Goal: Transaction & Acquisition: Purchase product/service

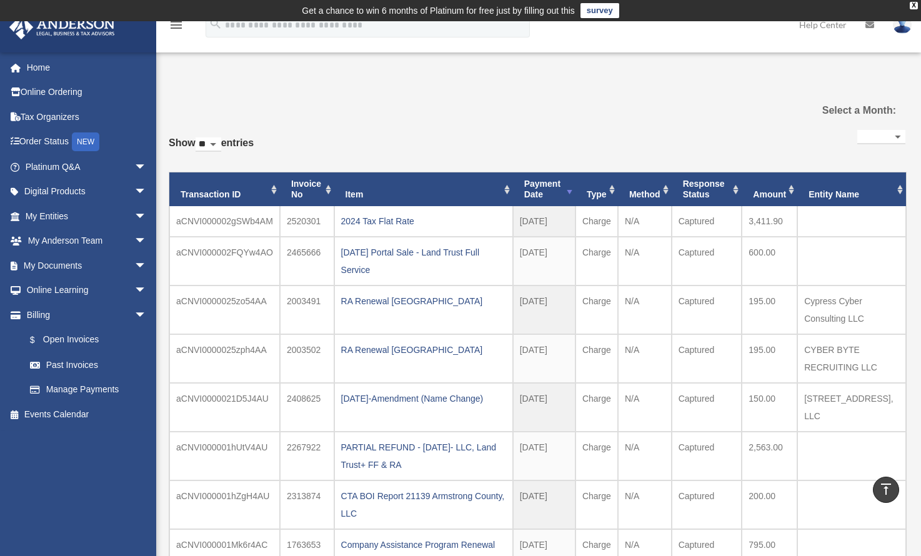
select select
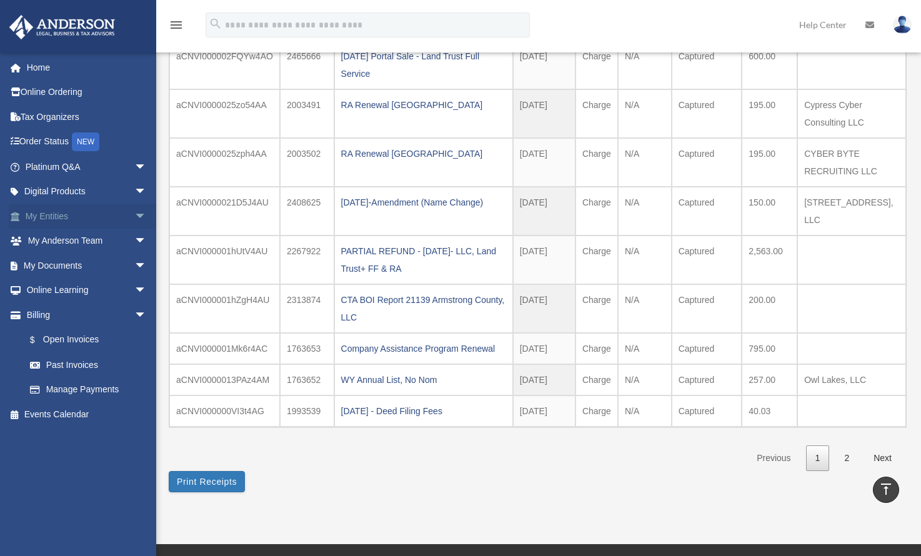
click at [54, 212] on link "My Entities arrow_drop_down" at bounding box center [87, 216] width 157 height 25
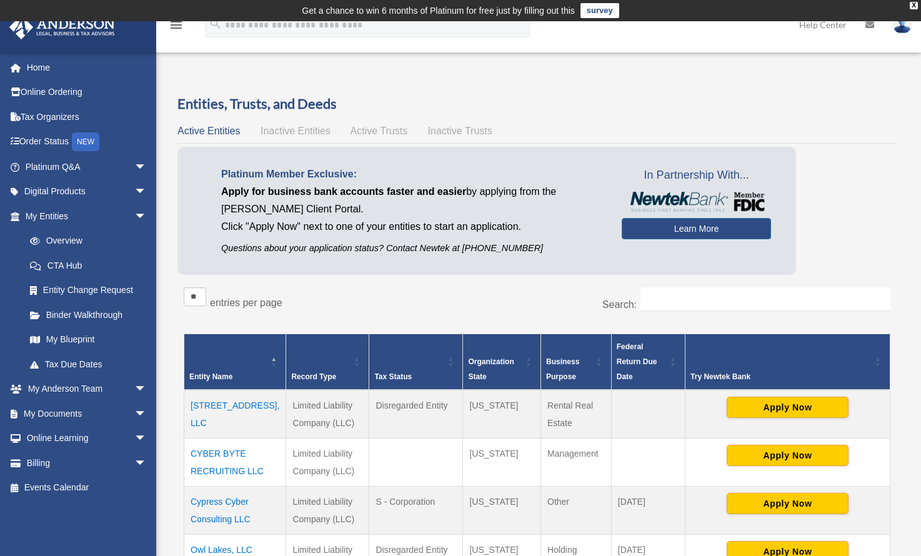
click at [247, 468] on td "CYBER BYTE RECRUITING LLC" at bounding box center [235, 462] width 102 height 48
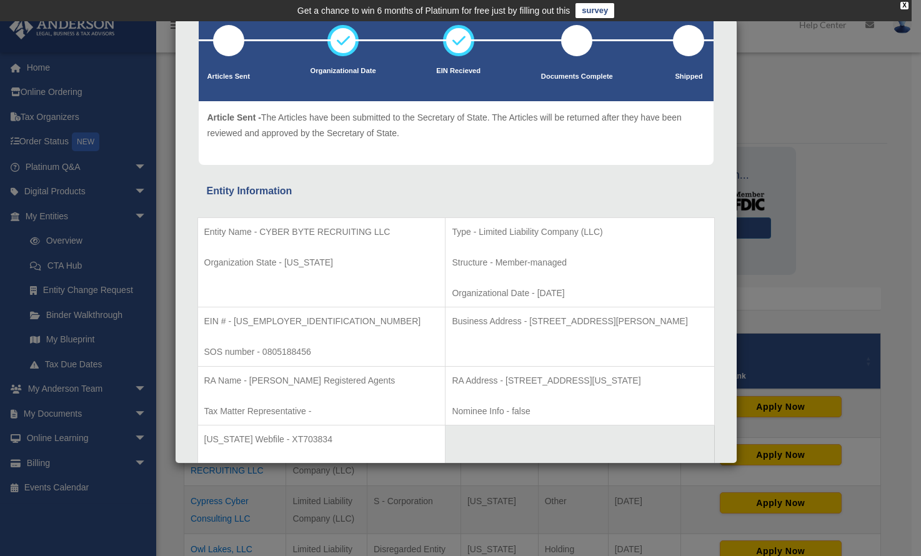
scroll to position [84, 0]
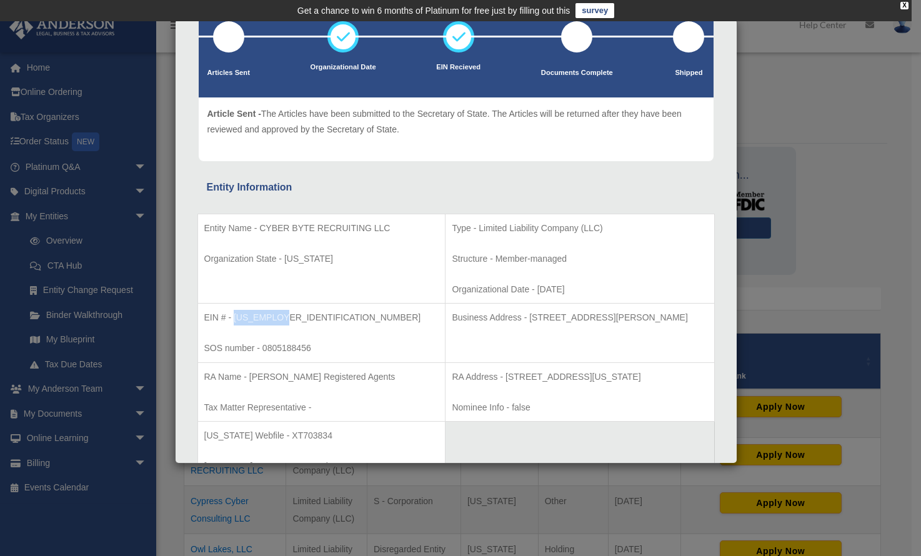
drag, startPoint x: 294, startPoint y: 321, endPoint x: 234, endPoint y: 321, distance: 60.0
click at [234, 321] on p "EIN # - 93-3113871" at bounding box center [321, 318] width 235 height 16
copy p "93-3113871"
drag, startPoint x: 322, startPoint y: 257, endPoint x: 284, endPoint y: 258, distance: 37.5
click at [284, 258] on p "Organization State - Texas" at bounding box center [321, 259] width 235 height 16
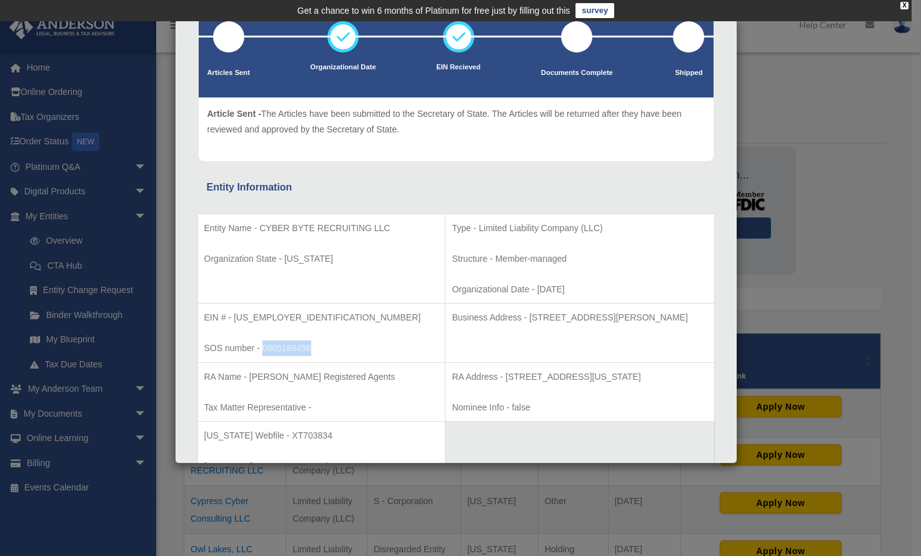
drag, startPoint x: 322, startPoint y: 347, endPoint x: 264, endPoint y: 349, distance: 57.5
click at [264, 349] on p "SOS number - 0805188456" at bounding box center [321, 349] width 235 height 16
copy p "0805188456"
drag, startPoint x: 377, startPoint y: 375, endPoint x: 247, endPoint y: 375, distance: 130.6
click at [247, 375] on p "RA Name - Anderson Registered Agents" at bounding box center [321, 377] width 235 height 16
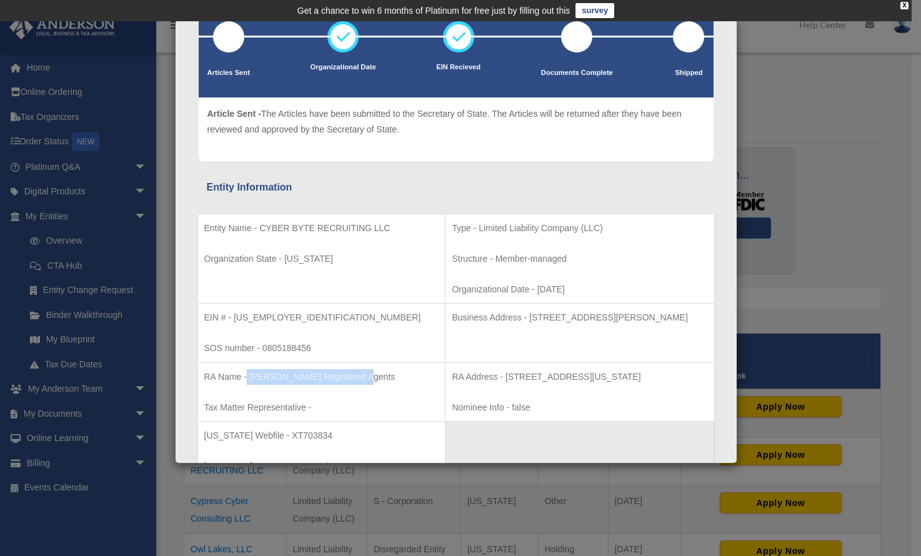
copy p "Anderson Registered Agents"
drag, startPoint x: 644, startPoint y: 379, endPoint x: 466, endPoint y: 382, distance: 178.1
click at [466, 382] on p "RA Address - 440 Louisiana, Suite 952, Houston, TX 77002" at bounding box center [580, 377] width 256 height 16
copy p "440 Louisiana, Suite 952, Houston, TX 77002"
click at [303, 435] on p "Texas Webfile - XT703834" at bounding box center [321, 436] width 235 height 16
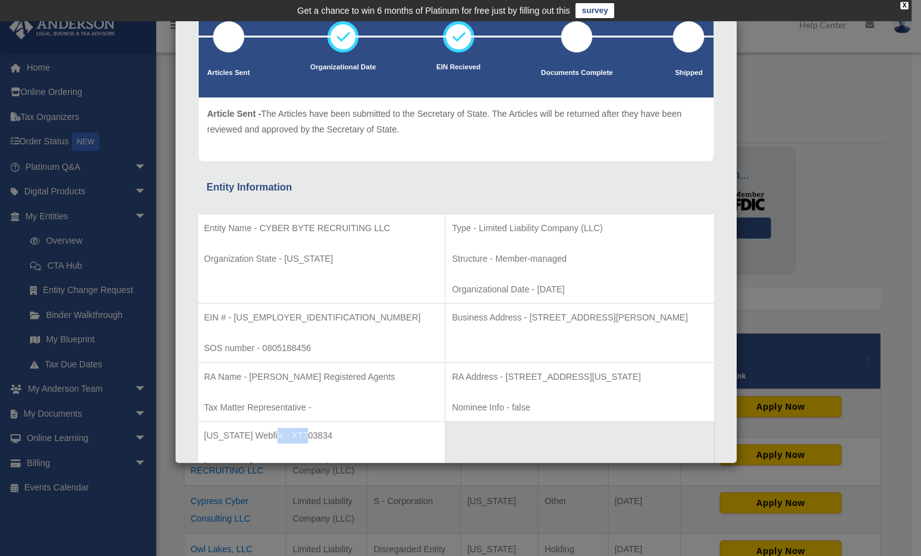
drag, startPoint x: 303, startPoint y: 437, endPoint x: 267, endPoint y: 436, distance: 35.6
click at [267, 436] on p "Texas Webfile - XT703834" at bounding box center [321, 436] width 235 height 16
copy p "XT703834"
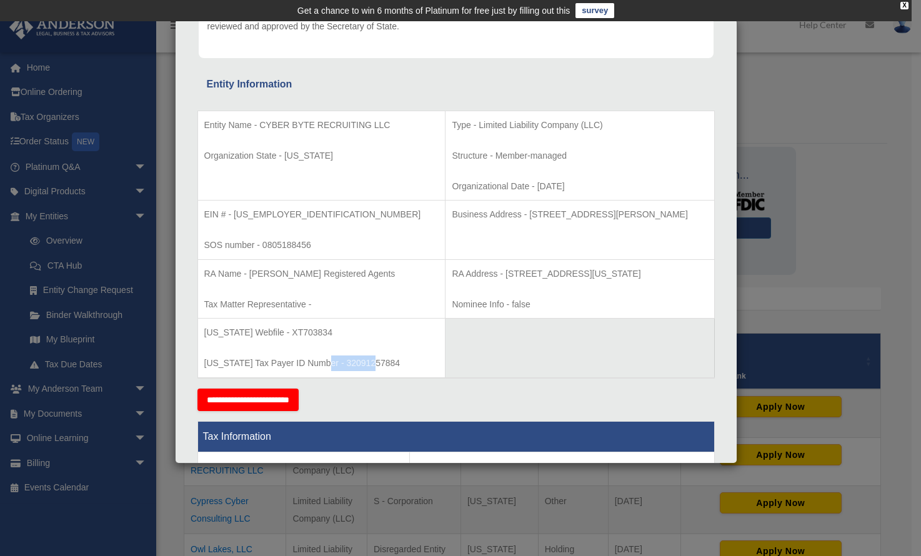
drag, startPoint x: 359, startPoint y: 364, endPoint x: 320, endPoint y: 366, distance: 38.8
click at [320, 366] on p "Texas Tax Payer ID Number - 32091257884" at bounding box center [321, 364] width 235 height 16
copy p "32091257884"
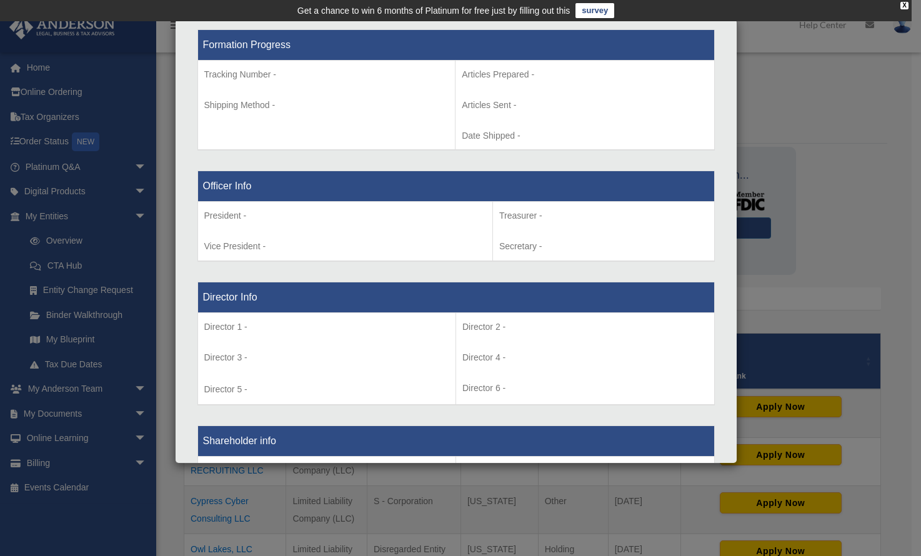
scroll to position [987, 0]
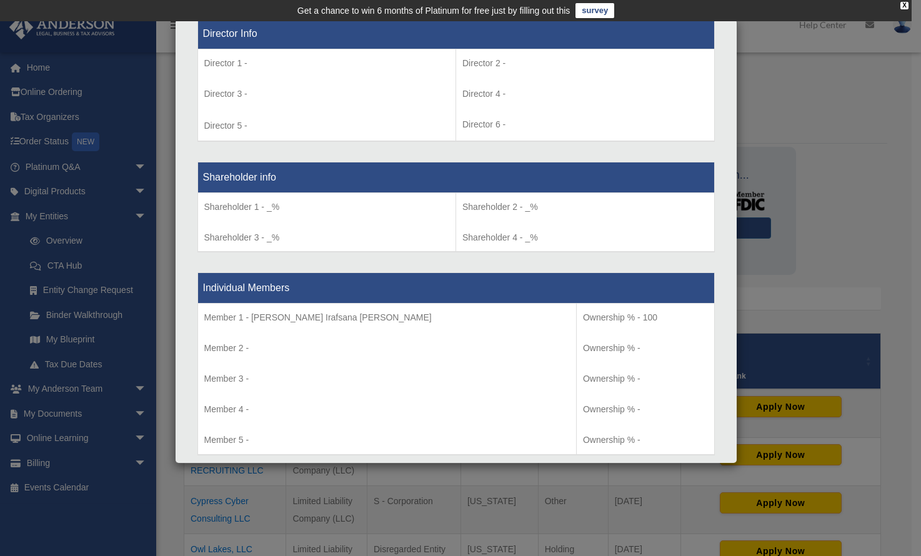
click at [366, 319] on p "Member 1 - Syeda Irafsana Mahmood" at bounding box center [387, 318] width 366 height 16
drag, startPoint x: 376, startPoint y: 318, endPoint x: 252, endPoint y: 317, distance: 123.7
click at [252, 317] on p "Member 1 - Syeda Irafsana Mahmood" at bounding box center [387, 318] width 366 height 16
copy p "Syeda Irafsana Mahmood"
click at [358, 273] on th "Individual Members" at bounding box center [455, 288] width 517 height 31
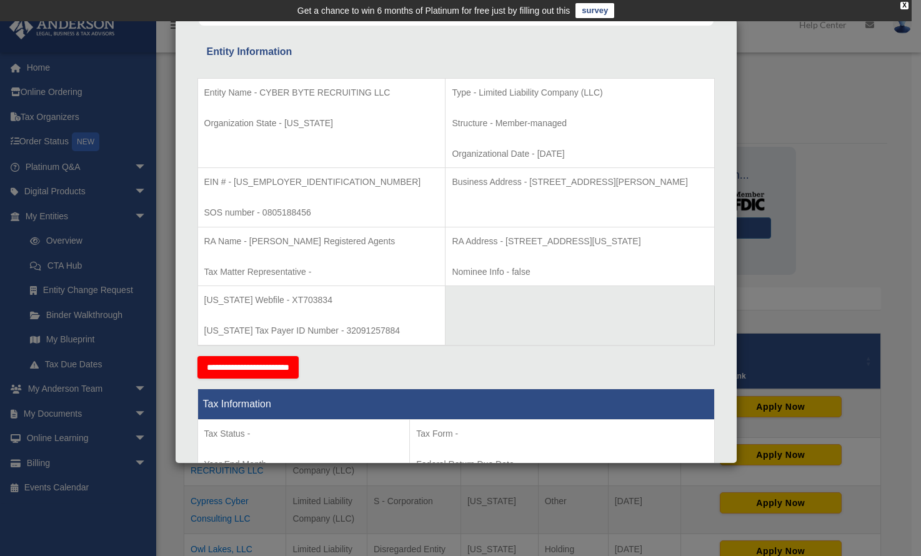
scroll to position [187, 0]
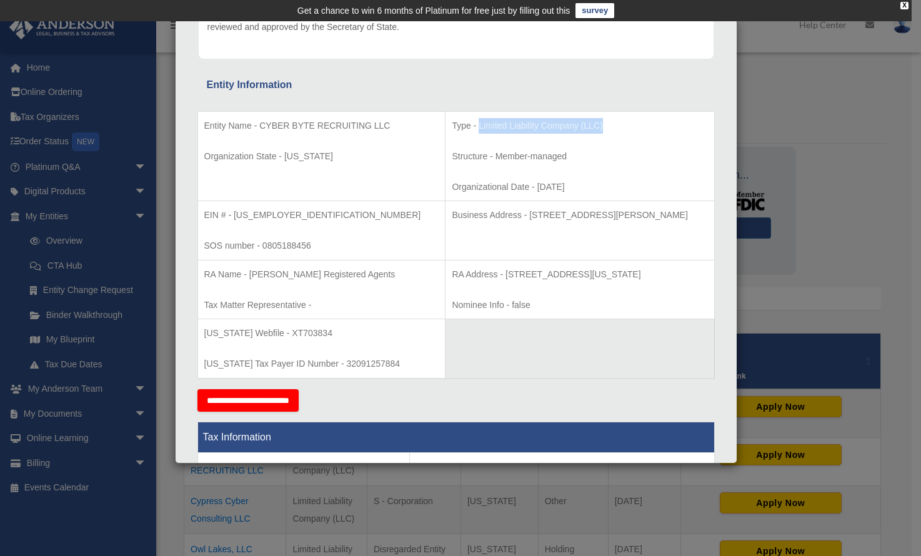
drag, startPoint x: 572, startPoint y: 122, endPoint x: 441, endPoint y: 131, distance: 132.2
click at [452, 131] on p "Type - Limited Liability Company (LLC)" at bounding box center [580, 126] width 256 height 16
copy p "Limited Liability Company (LLC)"
drag, startPoint x: 557, startPoint y: 181, endPoint x: 497, endPoint y: 187, distance: 60.4
click at [497, 187] on p "Organizational Date - 2023-08-17" at bounding box center [580, 187] width 256 height 16
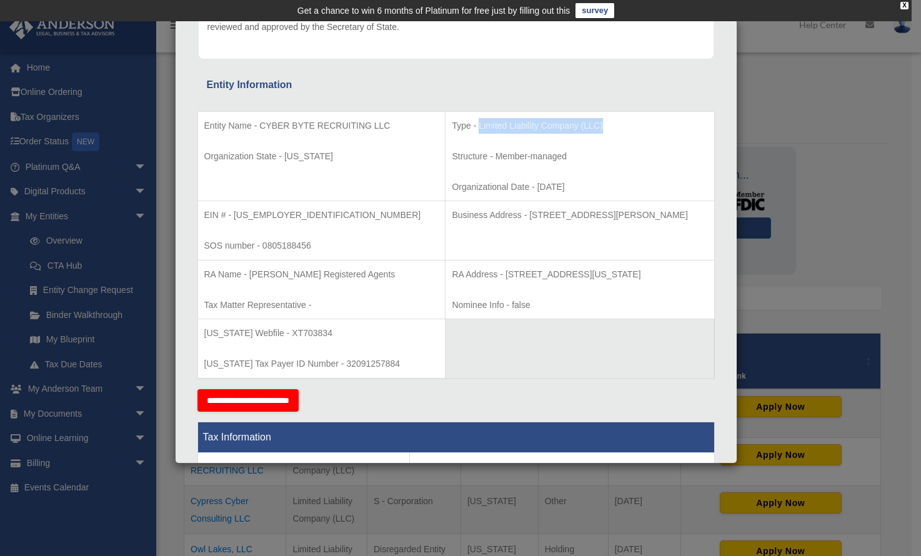
copy p "2023-08-17"
click at [824, 92] on div "Details × Articles Sent Organizational Date" at bounding box center [460, 278] width 921 height 556
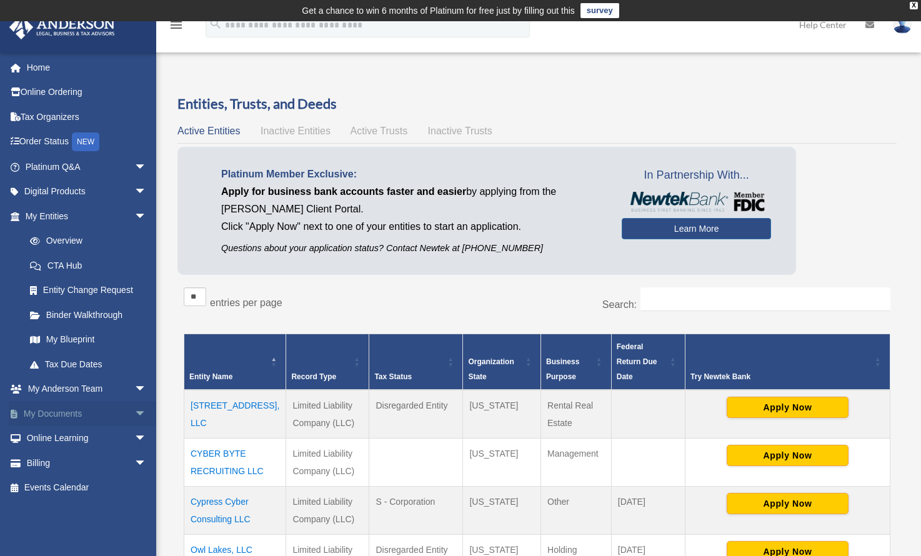
click at [115, 421] on link "My Documents arrow_drop_down" at bounding box center [87, 413] width 157 height 25
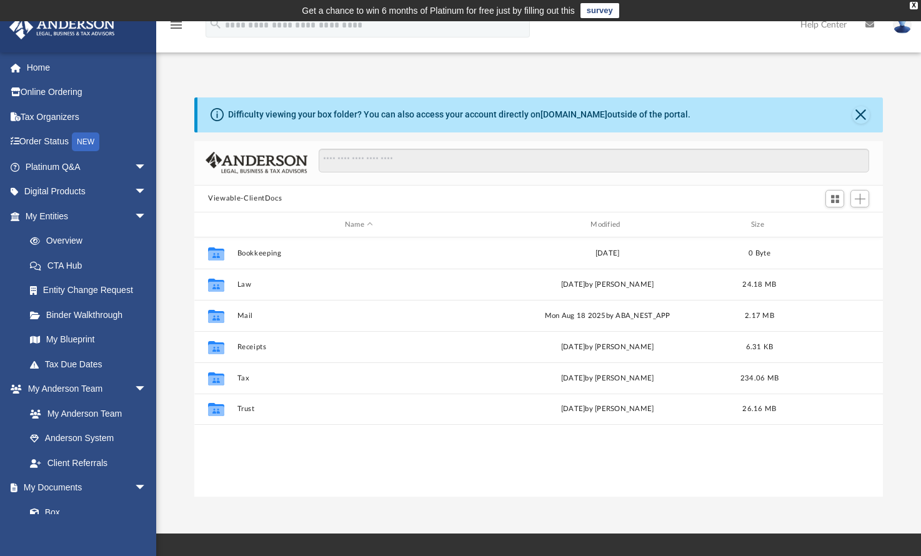
scroll to position [274, 679]
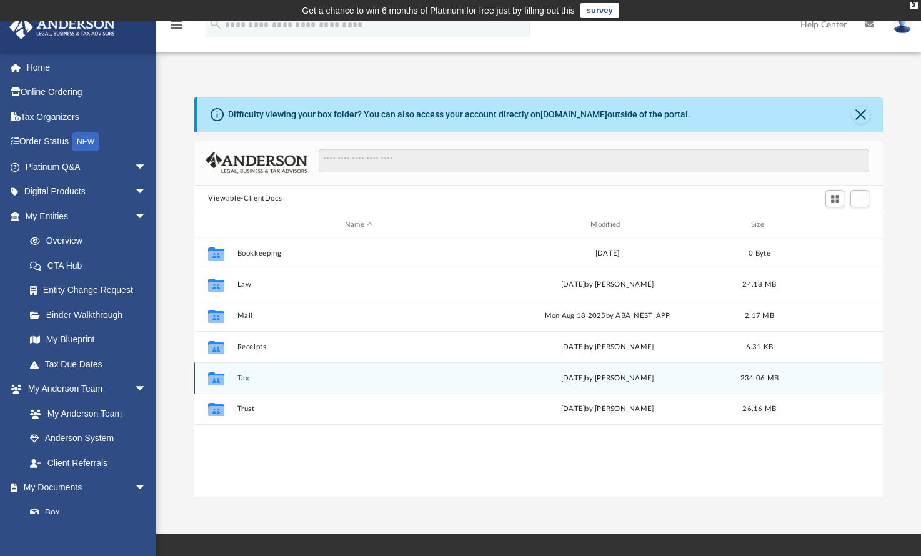
click at [241, 380] on button "Tax" at bounding box center [358, 378] width 243 height 8
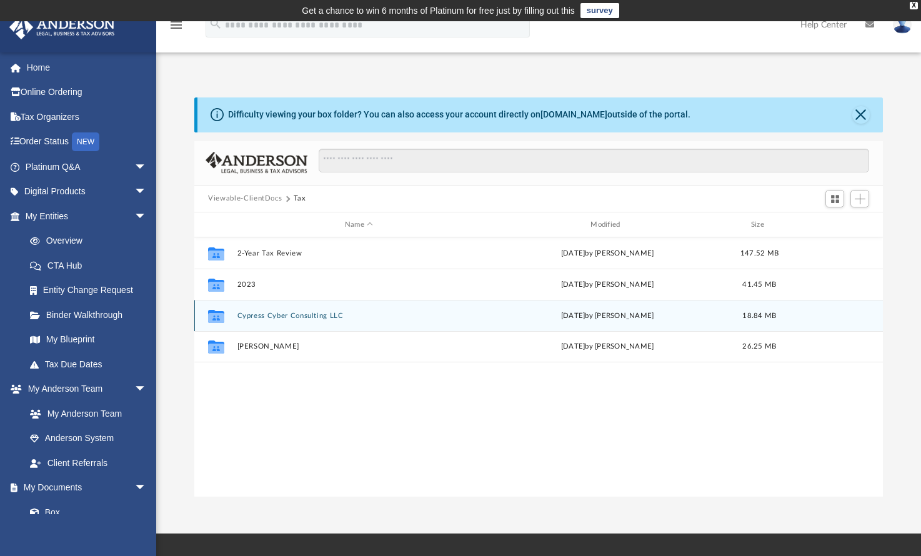
click at [287, 316] on button "Cypress Cyber Consulting LLC" at bounding box center [358, 316] width 243 height 8
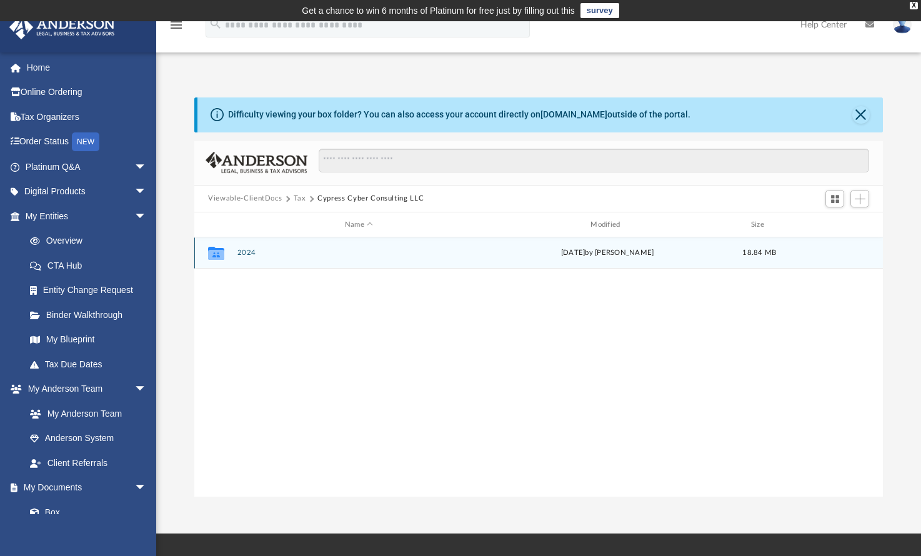
click at [239, 257] on button "2024" at bounding box center [358, 253] width 243 height 8
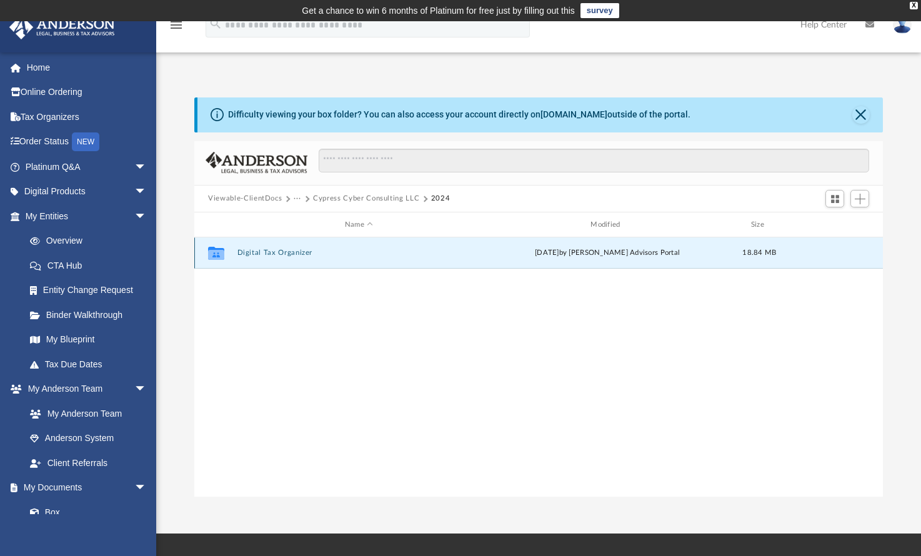
click at [239, 257] on button "Digital Tax Organizer" at bounding box center [358, 253] width 243 height 8
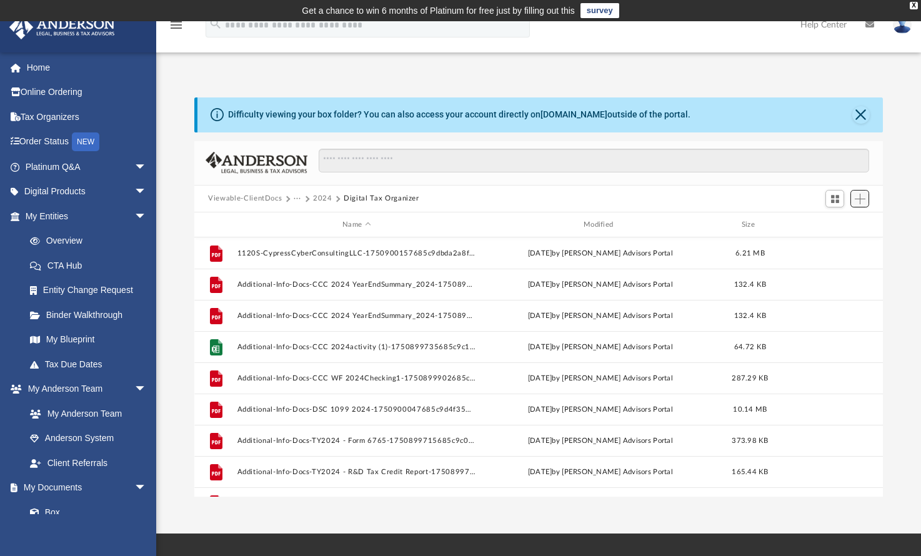
click at [859, 201] on span "Add" at bounding box center [860, 199] width 11 height 11
click at [850, 223] on li "Upload" at bounding box center [842, 223] width 40 height 13
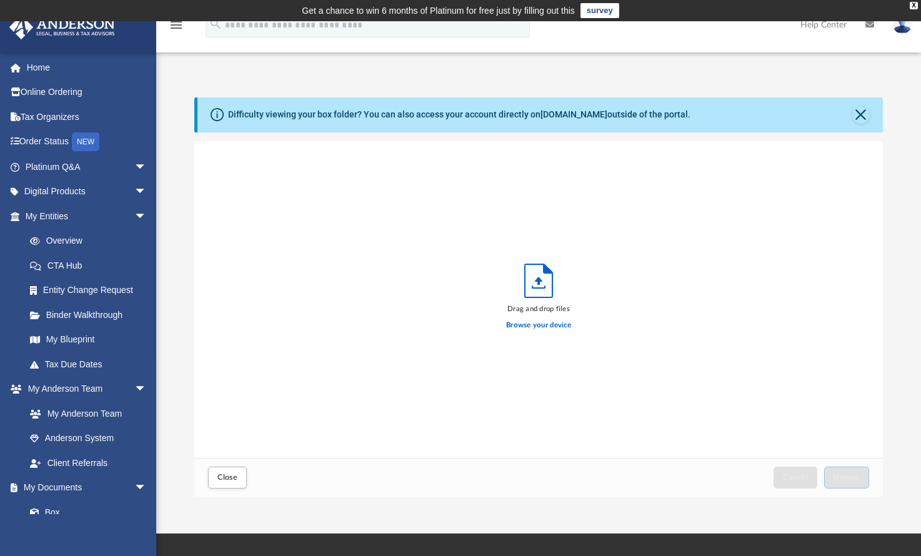
scroll to position [307, 679]
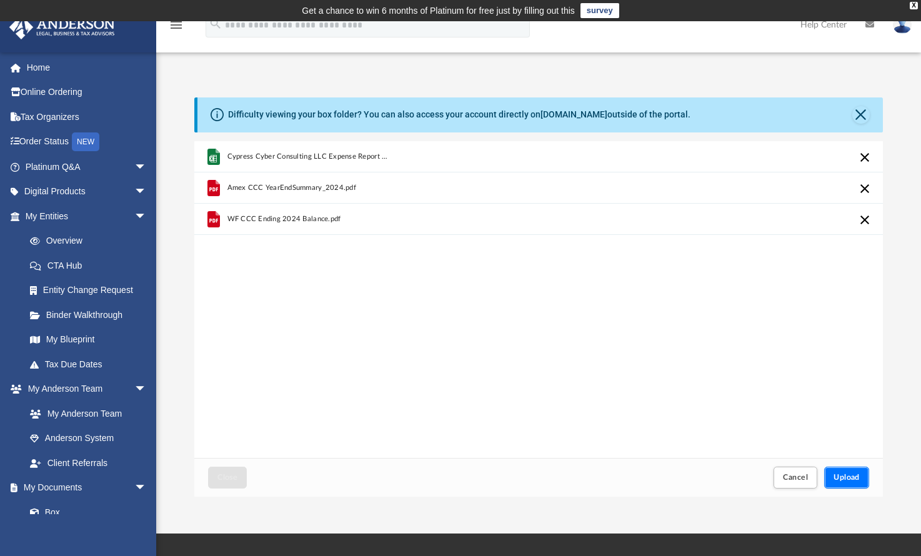
click at [847, 476] on span "Upload" at bounding box center [847, 477] width 26 height 7
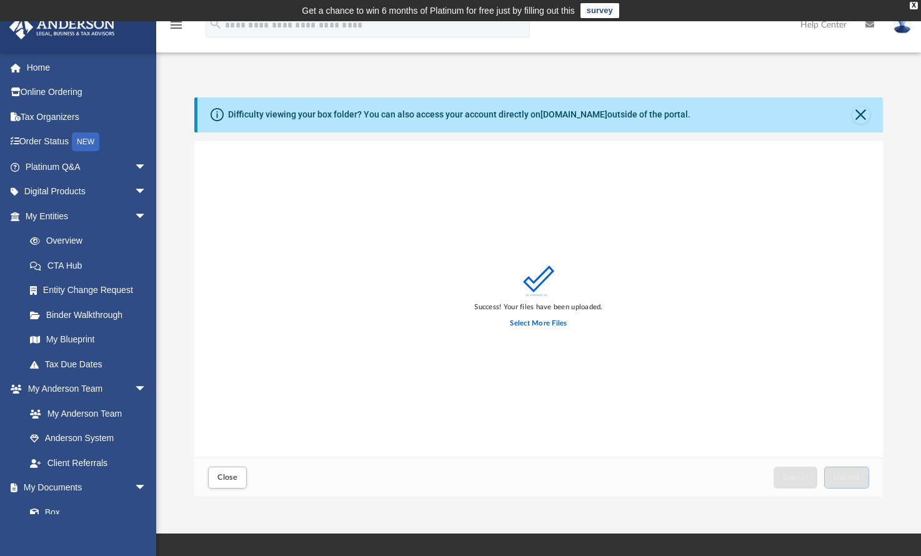
click at [237, 492] on div "Close Cancel Upload" at bounding box center [538, 477] width 689 height 38
click at [238, 485] on button "Close" at bounding box center [227, 478] width 39 height 22
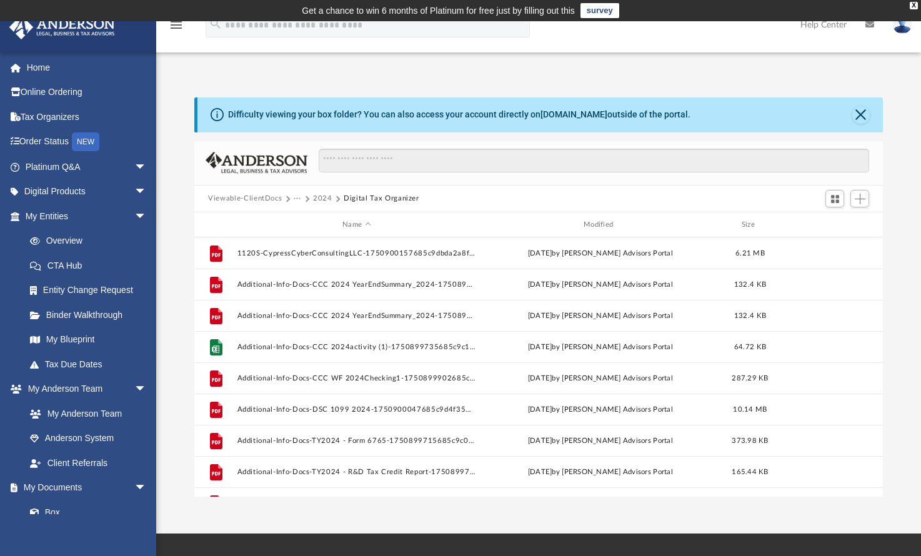
click at [319, 199] on button "2024" at bounding box center [322, 198] width 19 height 11
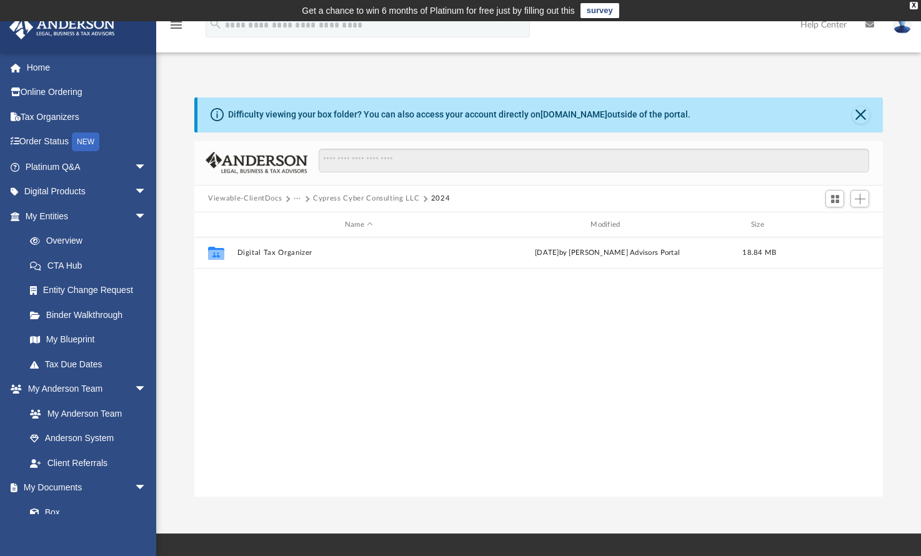
click at [332, 197] on button "Cypress Cyber Consulting LLC" at bounding box center [366, 198] width 106 height 11
click at [299, 197] on button "Tax" at bounding box center [300, 198] width 12 height 11
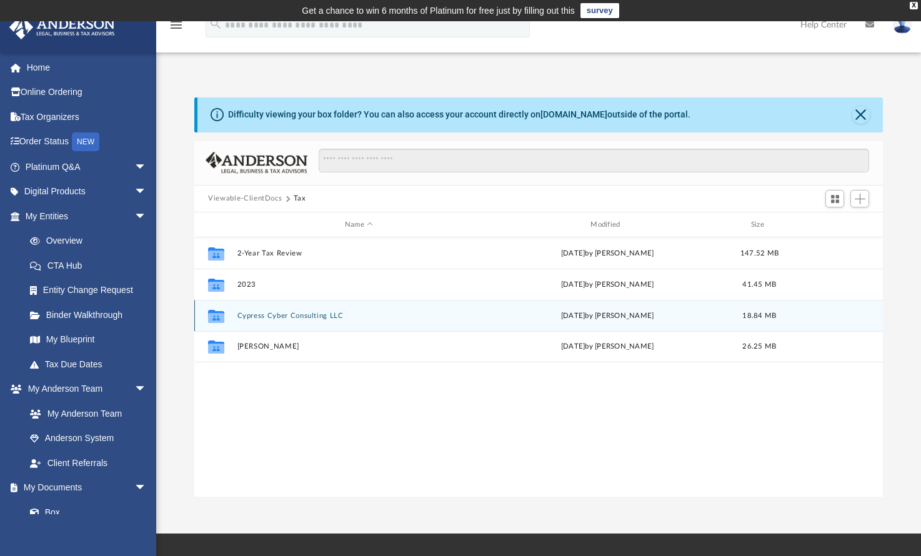
click at [274, 320] on div "Collaborated Folder Cypress Cyber Consulting LLC Thu Jun 26 2025 by Emely Villa…" at bounding box center [538, 315] width 689 height 31
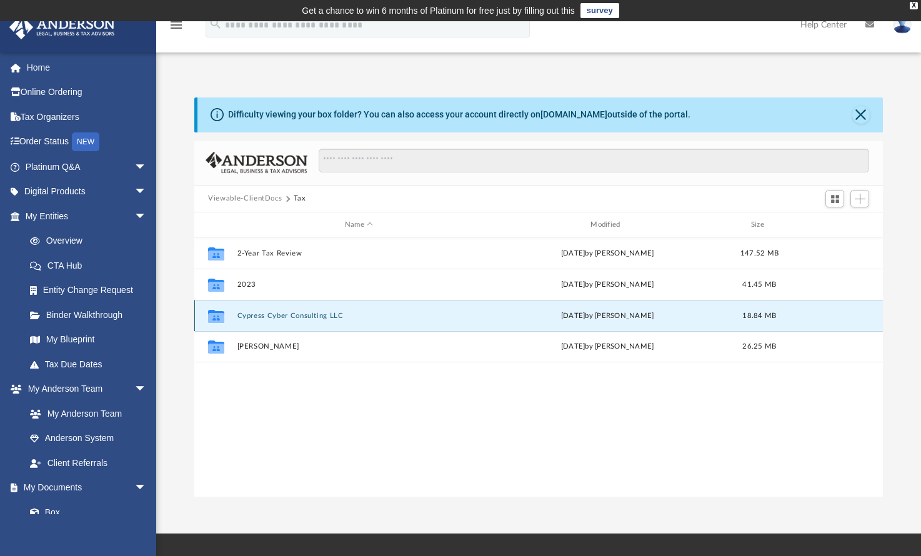
click at [272, 315] on button "Cypress Cyber Consulting LLC" at bounding box center [358, 316] width 243 height 8
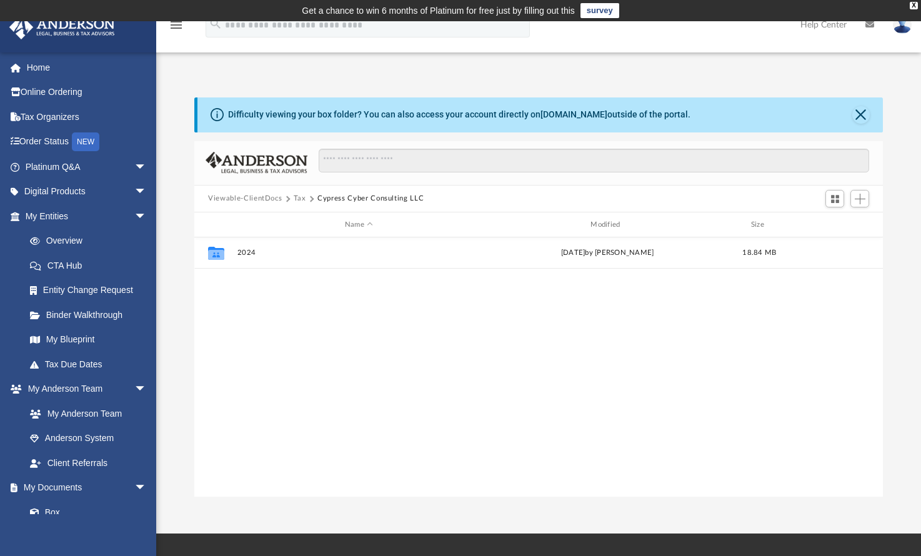
click at [297, 201] on button "Tax" at bounding box center [300, 198] width 12 height 11
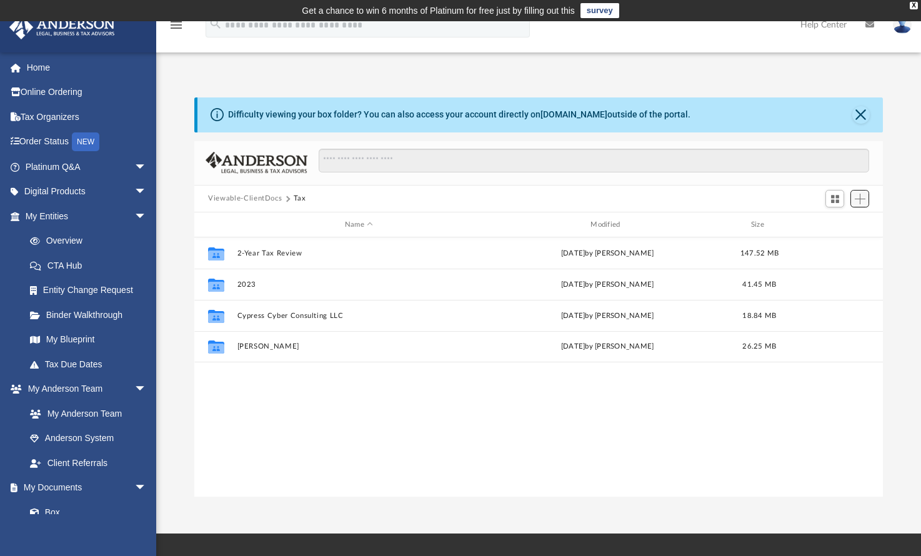
click at [855, 196] on span "Add" at bounding box center [860, 199] width 11 height 11
click at [831, 246] on li "New Folder" at bounding box center [842, 242] width 40 height 13
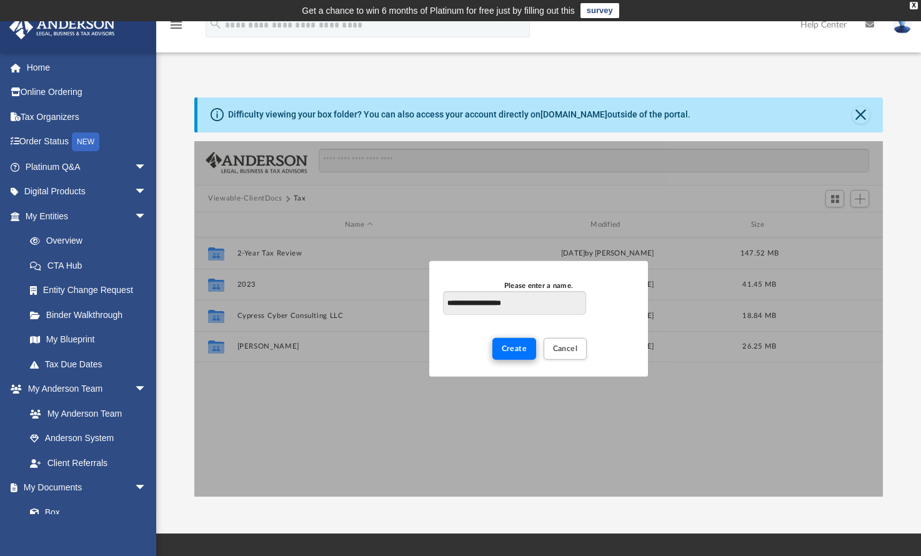
type input "**********"
click at [502, 356] on button "Create" at bounding box center [514, 349] width 44 height 22
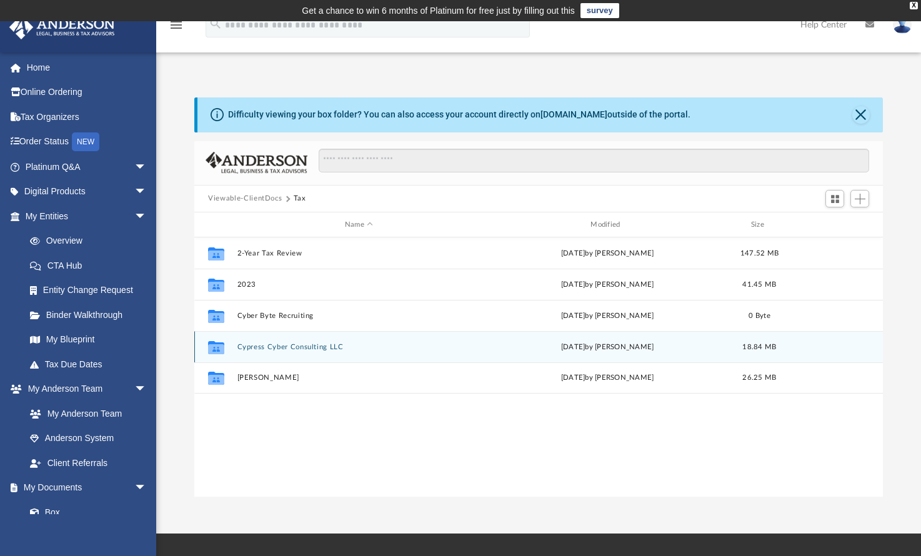
click at [323, 346] on button "Cypress Cyber Consulting LLC" at bounding box center [358, 347] width 243 height 8
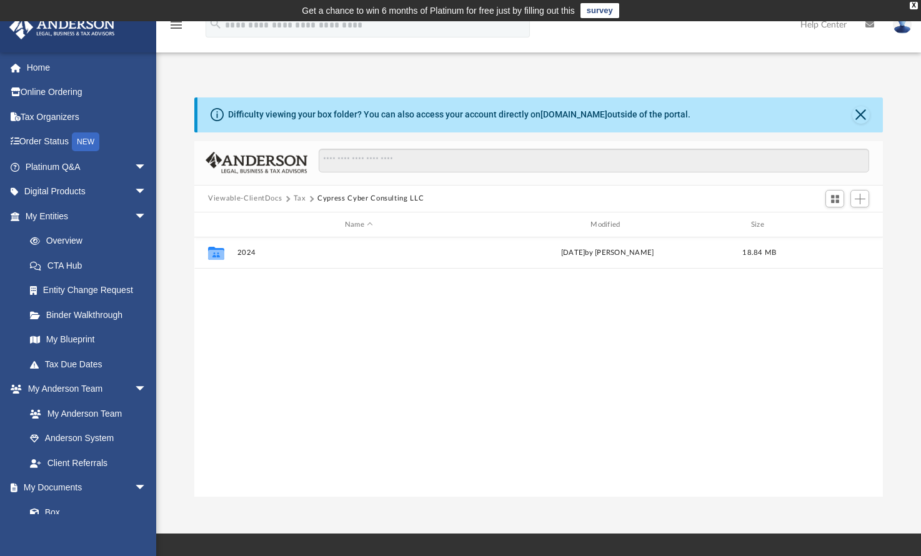
click at [299, 202] on button "Tax" at bounding box center [300, 198] width 12 height 11
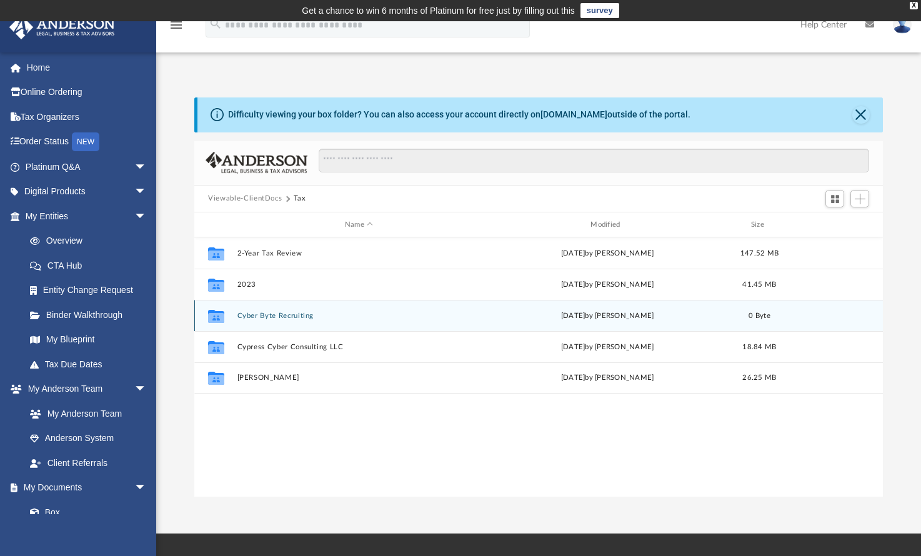
click at [259, 321] on div "Collaborated Folder Cyber Byte Recruiting today by Safi Mahmood 0 Byte" at bounding box center [538, 315] width 689 height 31
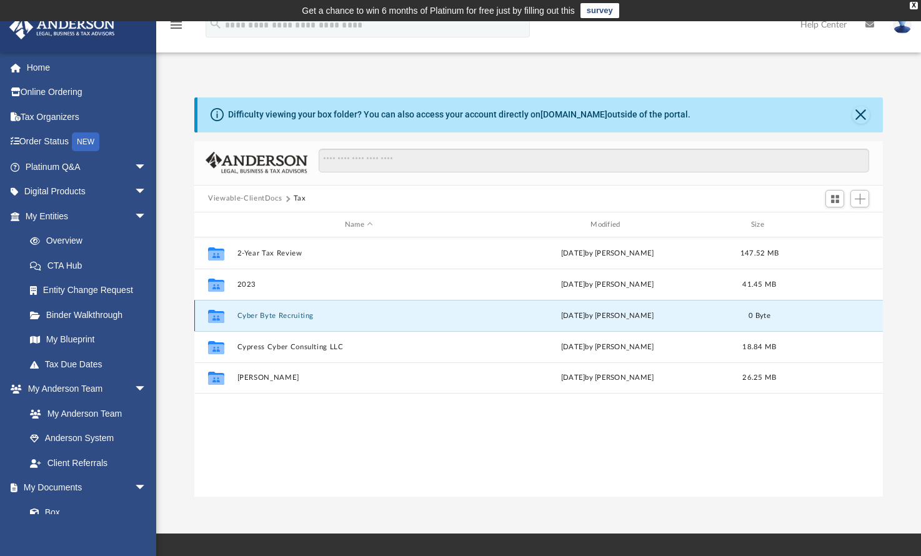
click at [259, 317] on button "Cyber Byte Recruiting" at bounding box center [358, 316] width 243 height 8
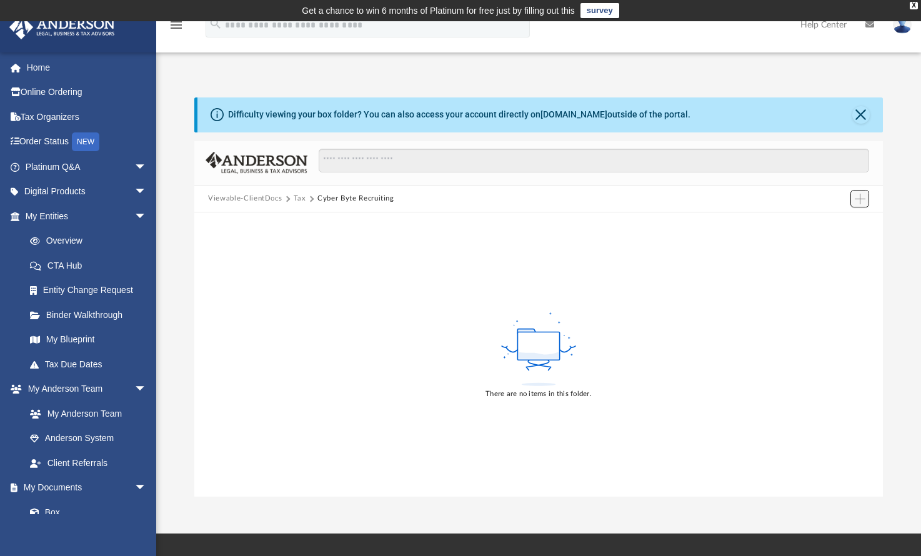
click at [859, 199] on span "Add" at bounding box center [860, 199] width 11 height 11
click at [827, 242] on li "New Folder" at bounding box center [842, 242] width 40 height 13
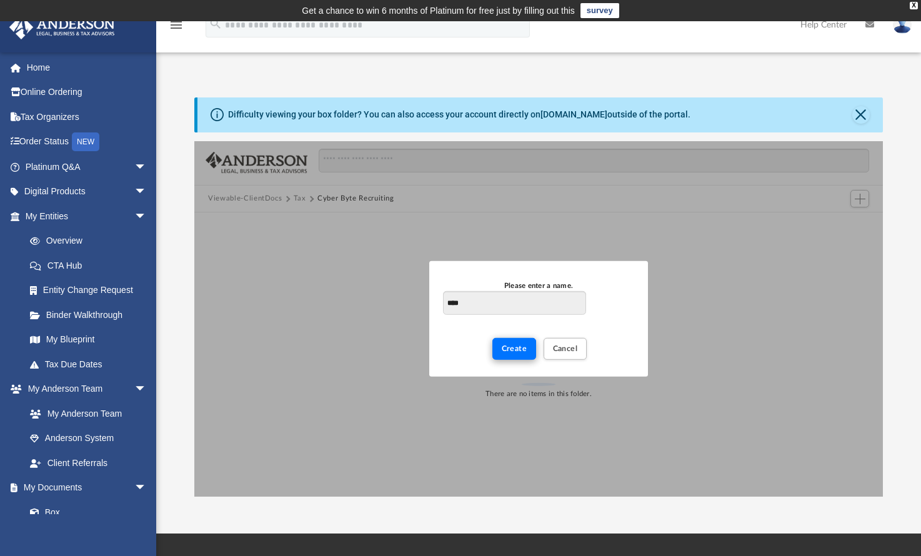
type input "****"
click at [517, 352] on span "Create" at bounding box center [515, 348] width 26 height 7
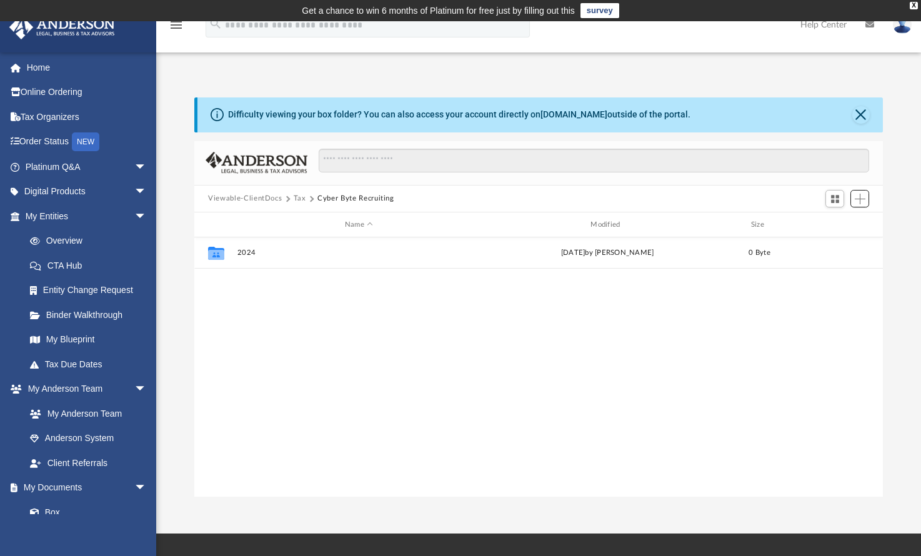
scroll to position [274, 679]
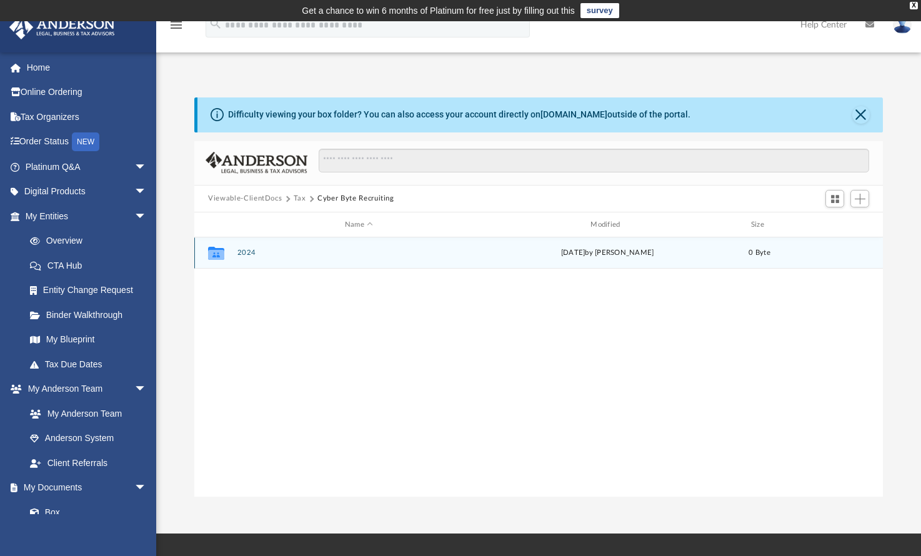
click at [246, 252] on button "2024" at bounding box center [358, 253] width 243 height 8
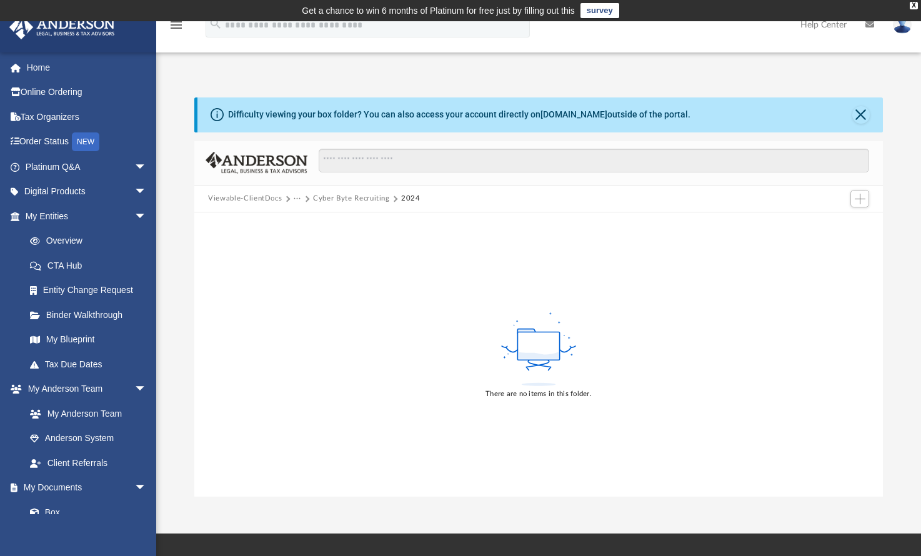
click at [911, 126] on div "Difficulty viewing your box folder? You can also access your account directly o…" at bounding box center [538, 296] width 765 height 399
click at [866, 199] on button "Add" at bounding box center [859, 198] width 19 height 17
click at [847, 223] on li "Upload" at bounding box center [842, 223] width 40 height 13
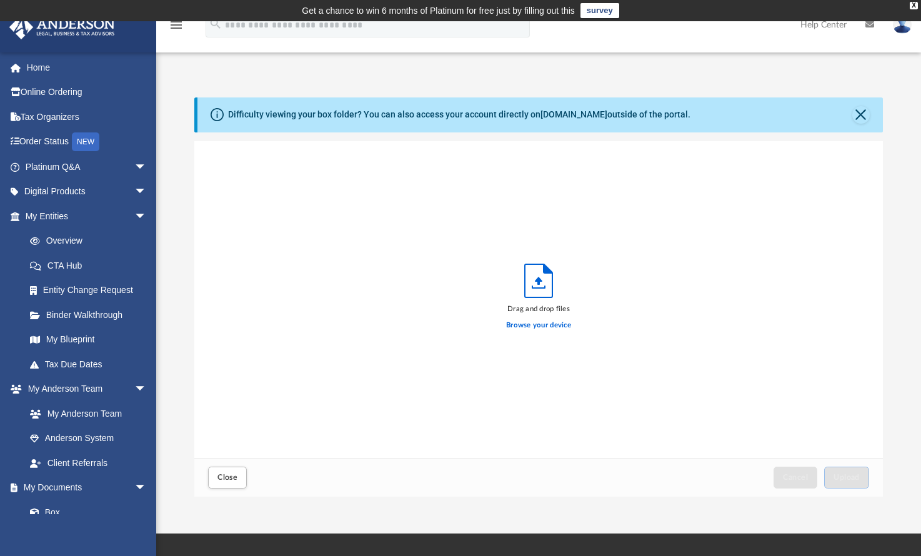
scroll to position [307, 679]
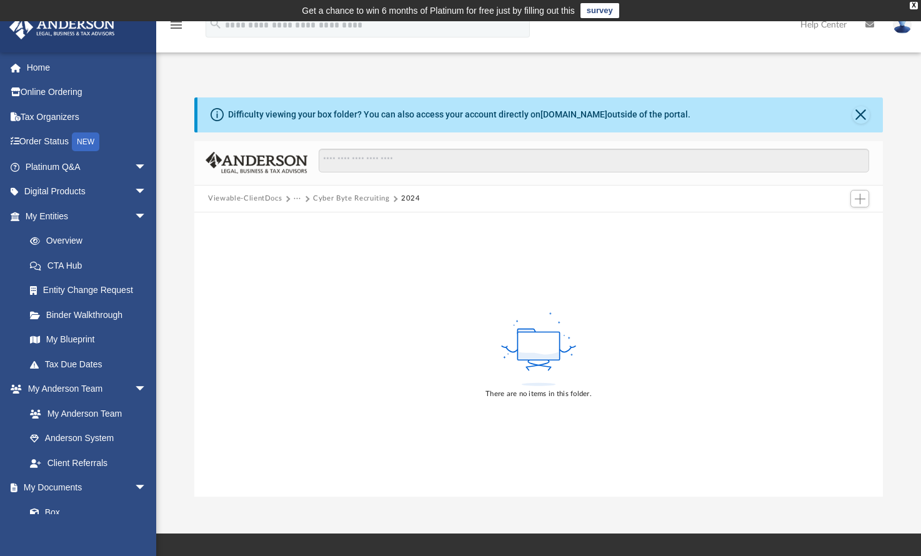
click at [537, 384] on ellipse at bounding box center [539, 384] width 34 height 3
click at [864, 199] on span "Add" at bounding box center [860, 199] width 11 height 11
click at [840, 224] on li "Upload" at bounding box center [842, 223] width 40 height 13
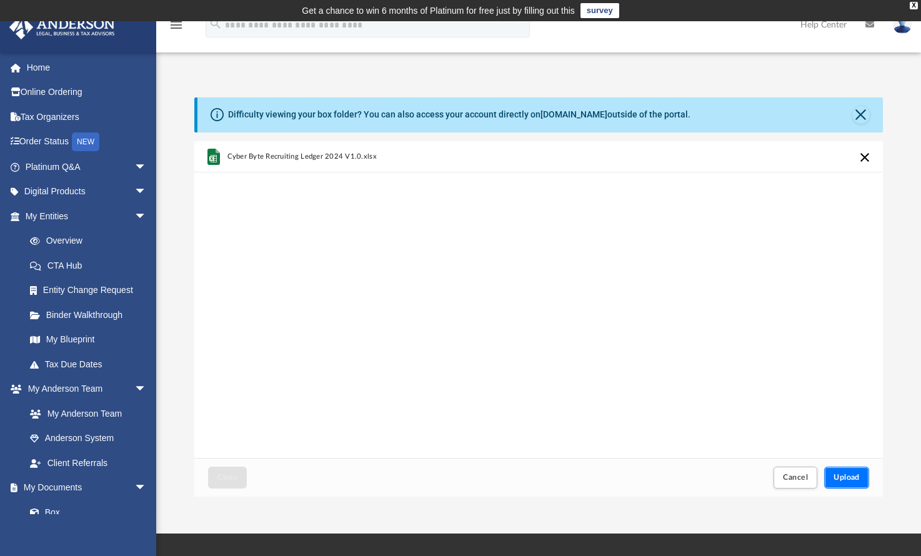
click at [851, 476] on span "Upload" at bounding box center [847, 477] width 26 height 7
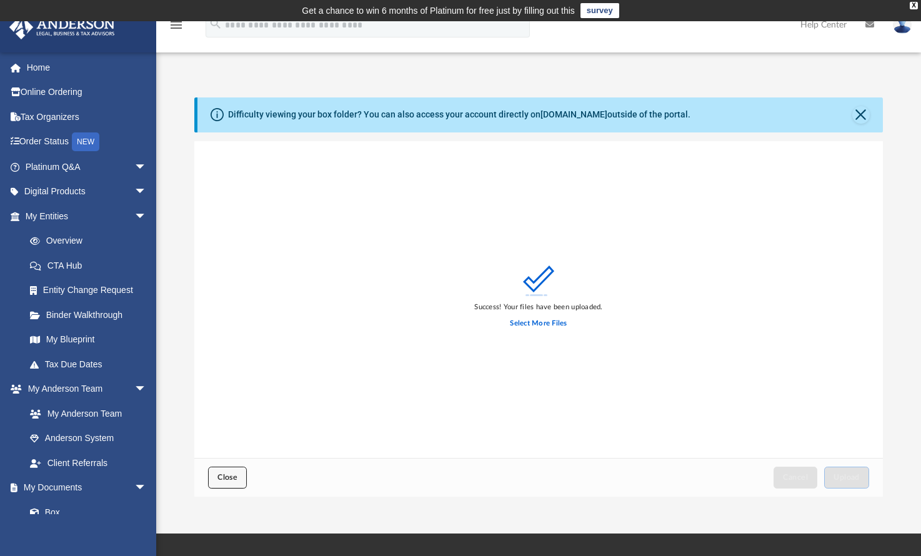
click at [224, 479] on span "Close" at bounding box center [227, 477] width 20 height 7
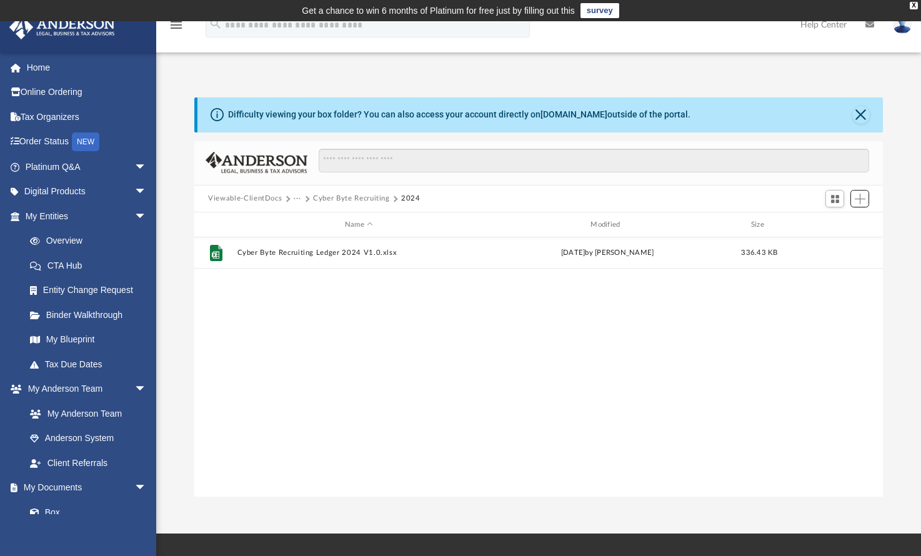
scroll to position [274, 679]
click at [354, 203] on button "Cyber Byte Recruiting" at bounding box center [351, 198] width 77 height 11
click at [302, 198] on button "Tax" at bounding box center [300, 198] width 12 height 11
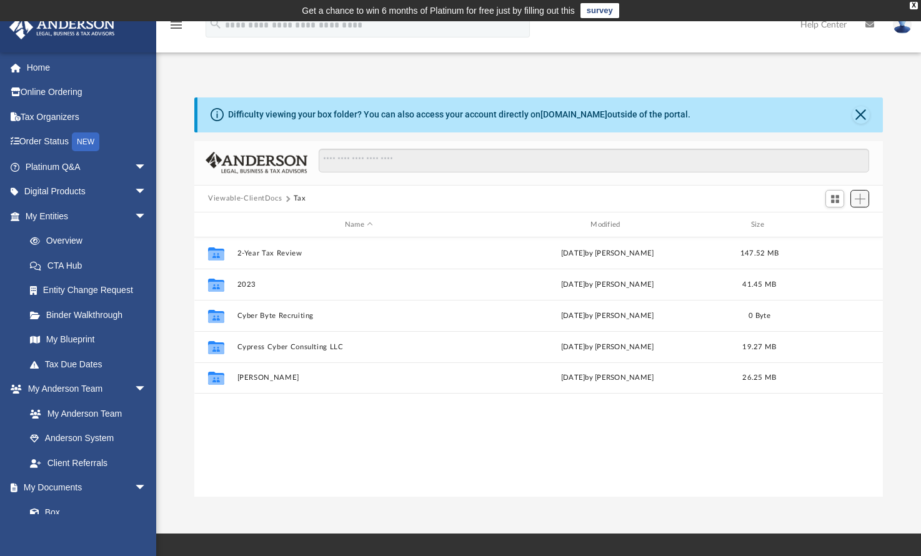
click at [865, 200] on span "Add" at bounding box center [860, 199] width 11 height 11
click at [835, 221] on li "Upload" at bounding box center [842, 223] width 40 height 13
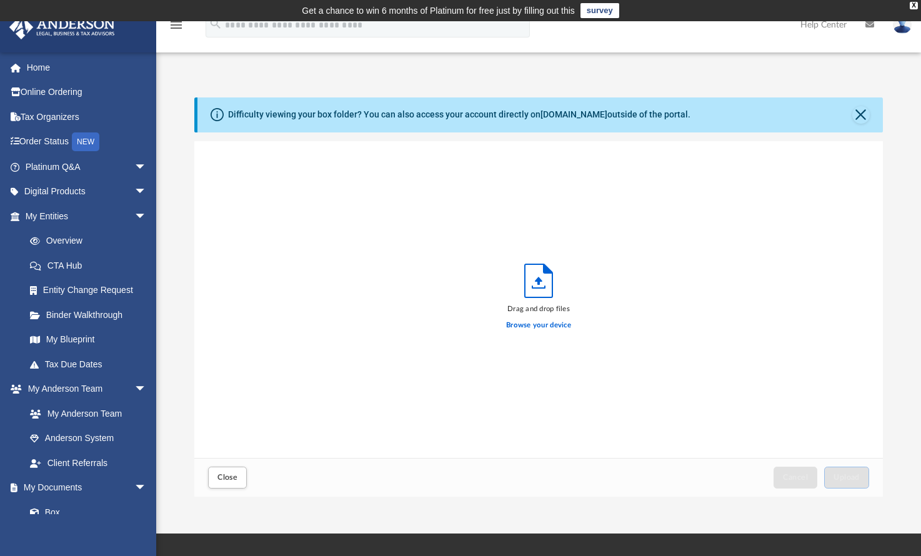
scroll to position [307, 679]
click at [217, 486] on button "Close" at bounding box center [227, 478] width 39 height 22
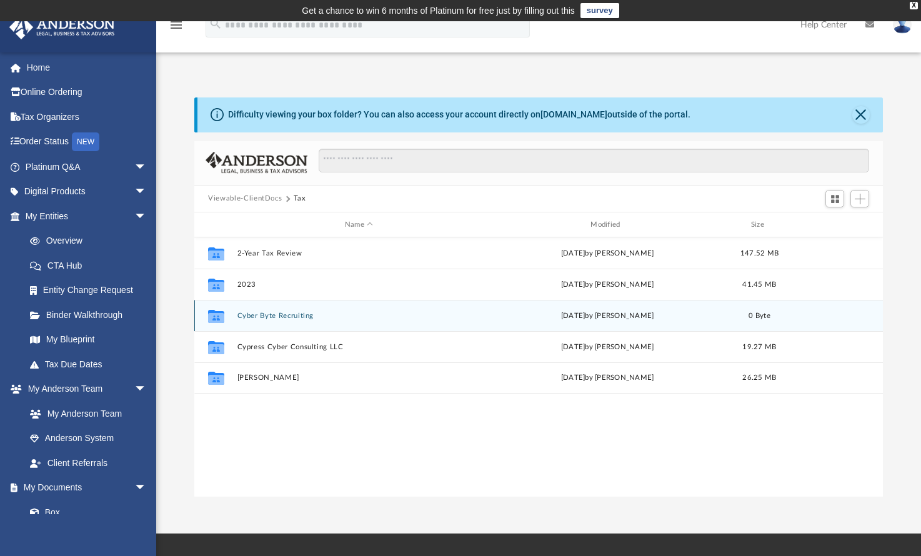
click at [276, 312] on button "Cyber Byte Recruiting" at bounding box center [358, 316] width 243 height 8
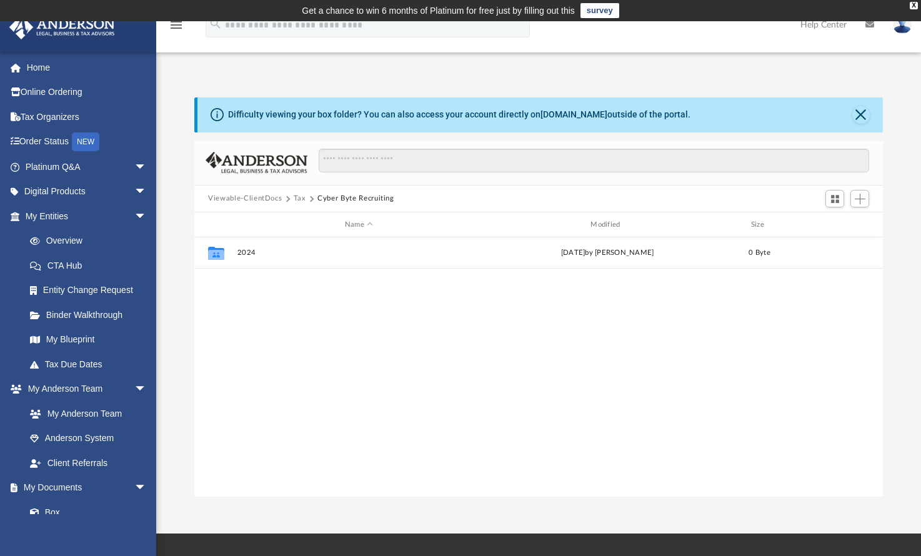
click at [298, 201] on button "Tax" at bounding box center [300, 198] width 12 height 11
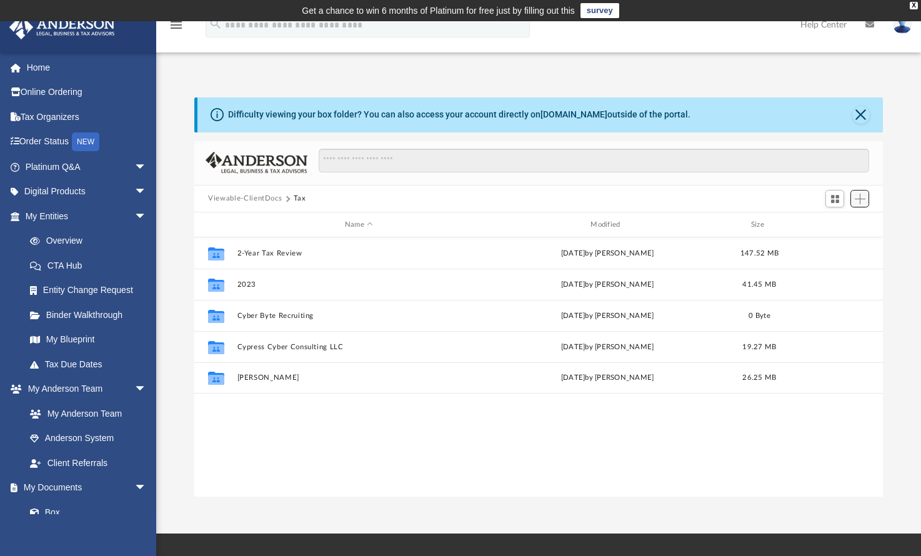
click at [865, 204] on button "Add" at bounding box center [859, 198] width 19 height 17
click at [837, 242] on li "New Folder" at bounding box center [842, 242] width 40 height 13
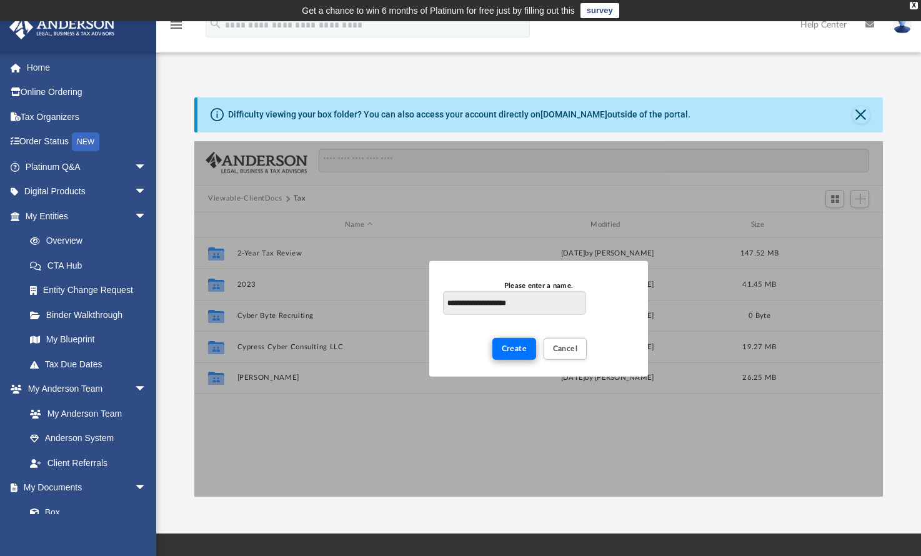
type input "**********"
click at [501, 349] on button "Create" at bounding box center [514, 349] width 44 height 22
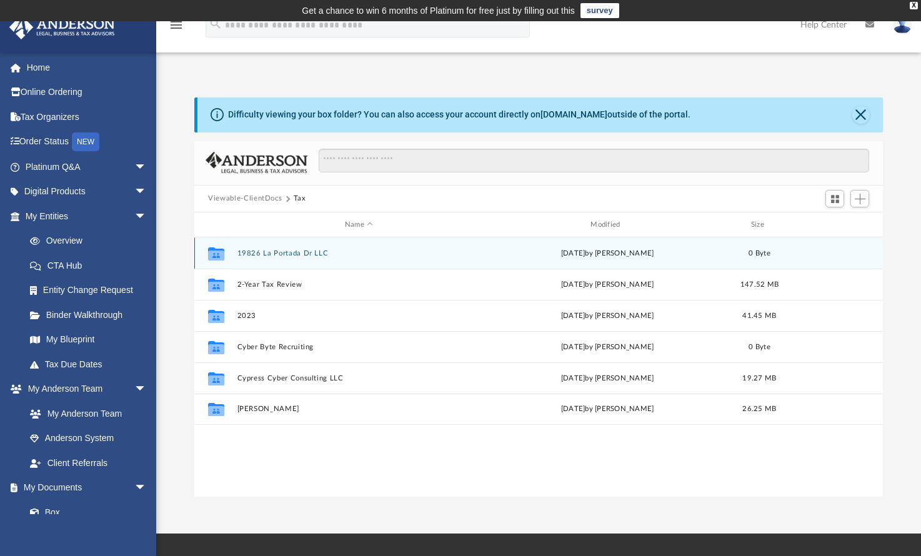
click at [264, 256] on button "19826 La Portada Dr LLC" at bounding box center [358, 253] width 243 height 8
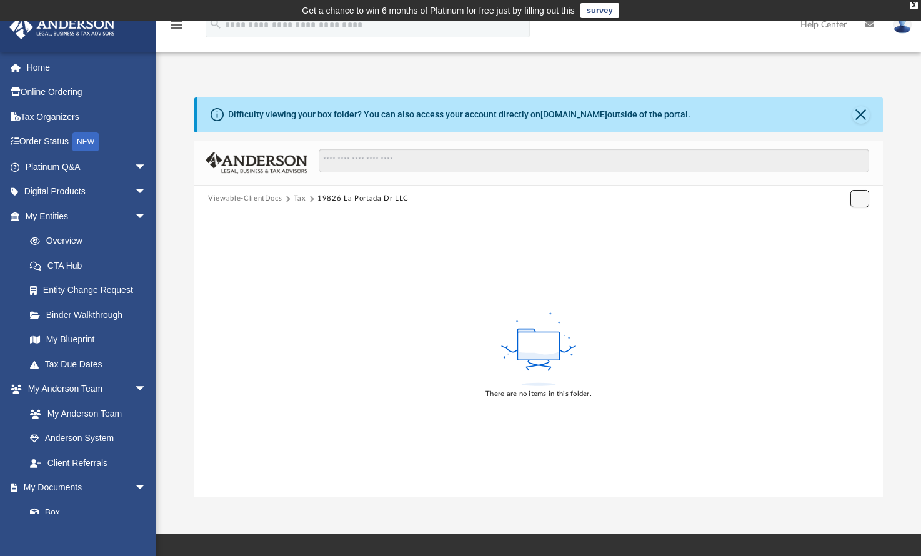
click at [863, 201] on span "Add" at bounding box center [860, 199] width 11 height 11
click at [842, 244] on li "New Folder" at bounding box center [842, 242] width 40 height 13
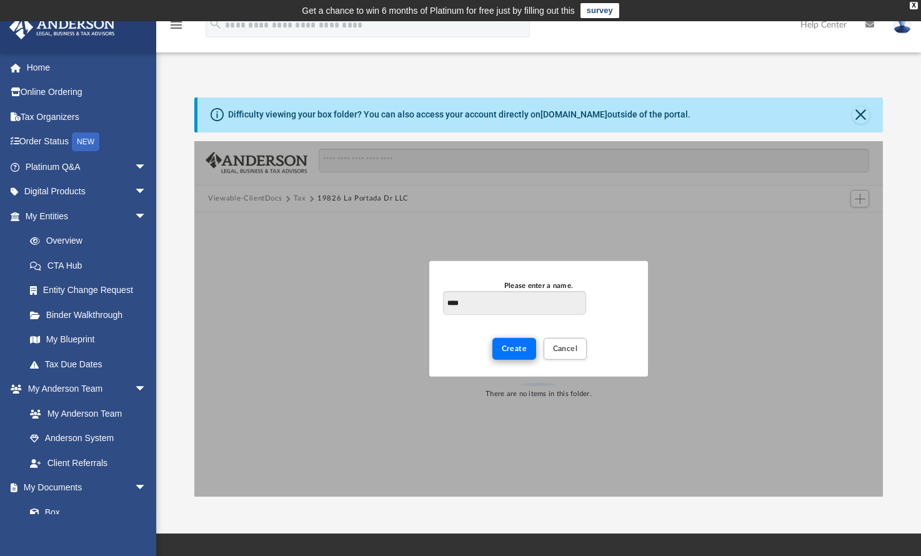
type input "****"
click at [522, 352] on span "Create" at bounding box center [515, 348] width 26 height 7
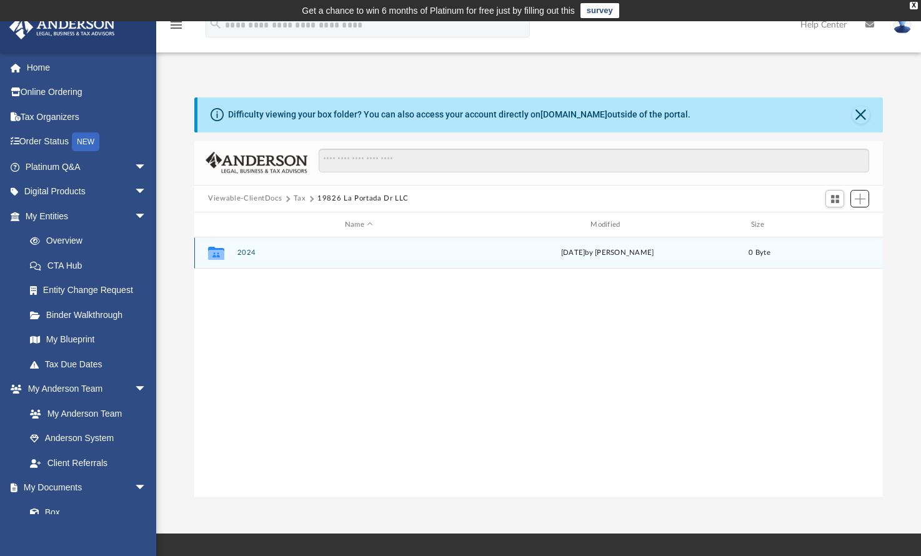
scroll to position [274, 679]
click at [243, 257] on div "Collaborated Folder 2024 today by Safi Mahmood 0 Byte" at bounding box center [538, 252] width 689 height 31
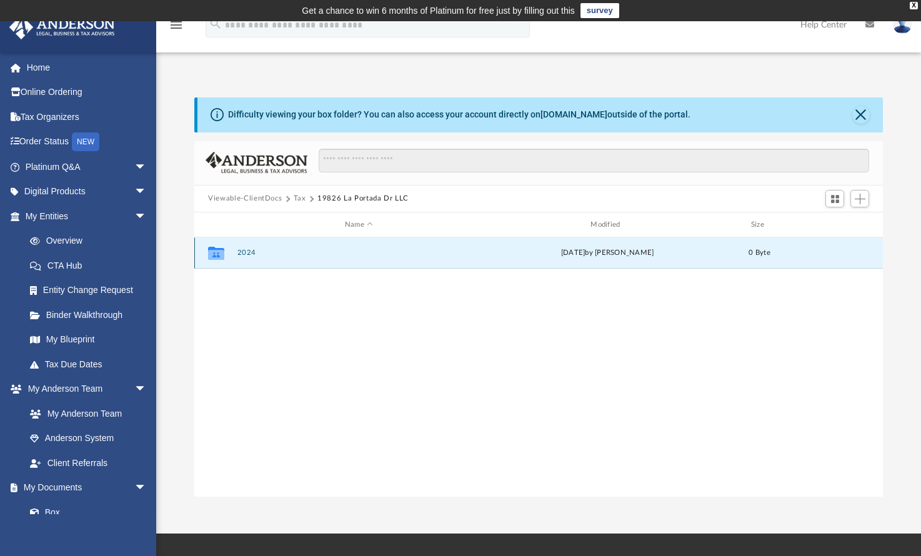
click at [242, 256] on button "2024" at bounding box center [358, 253] width 243 height 8
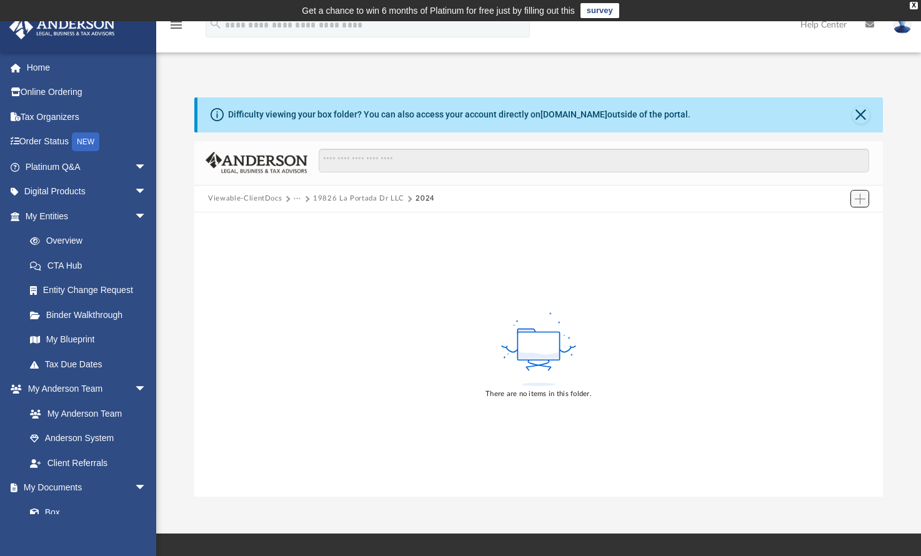
click at [854, 206] on button "Add" at bounding box center [859, 198] width 19 height 17
click at [834, 221] on li "Upload" at bounding box center [842, 223] width 40 height 13
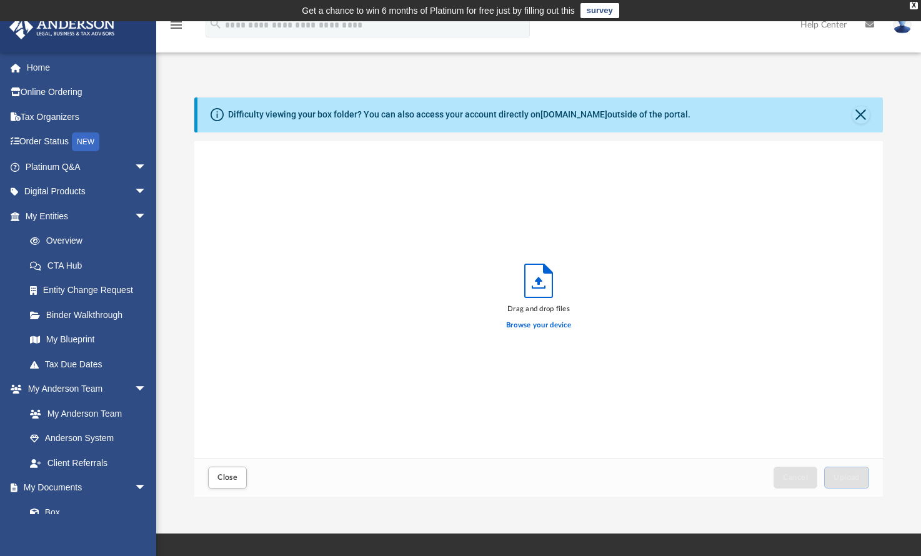
scroll to position [307, 679]
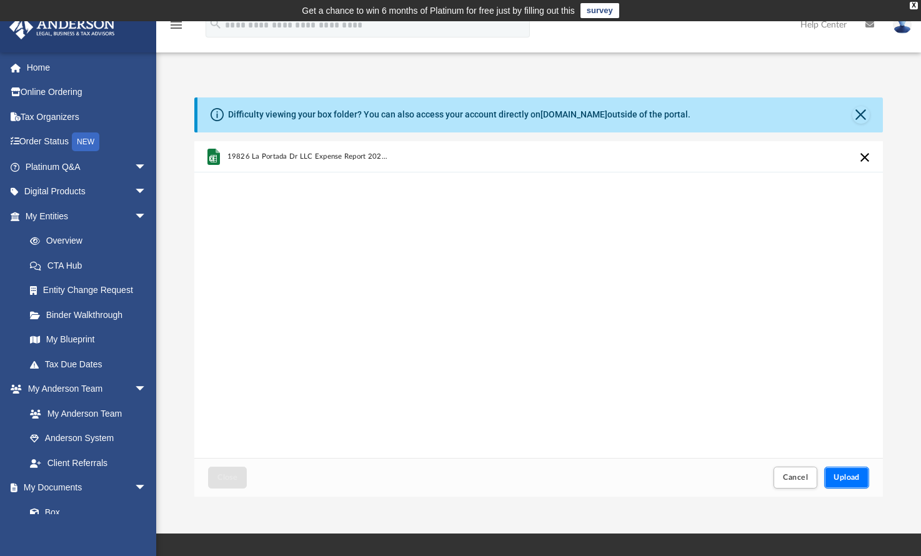
click at [862, 481] on button "Upload" at bounding box center [846, 478] width 45 height 22
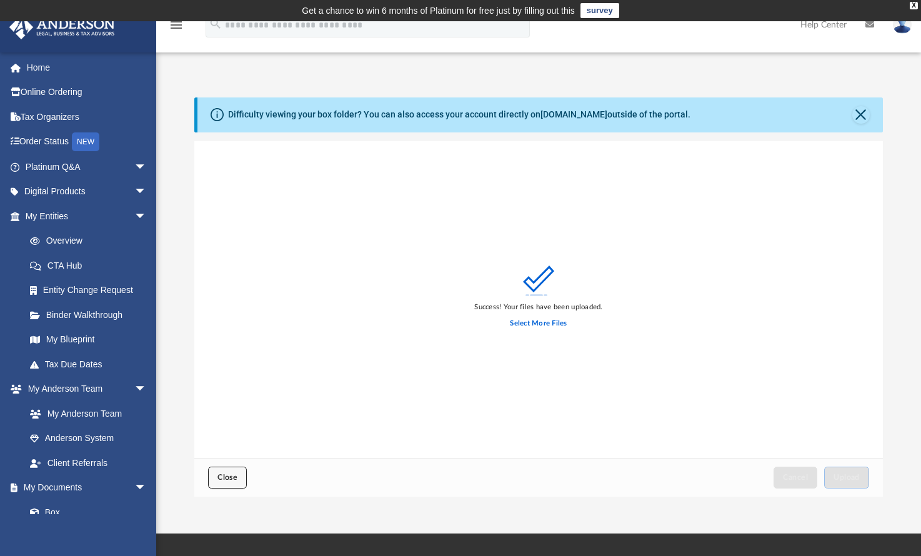
click at [222, 470] on button "Close" at bounding box center [227, 478] width 39 height 22
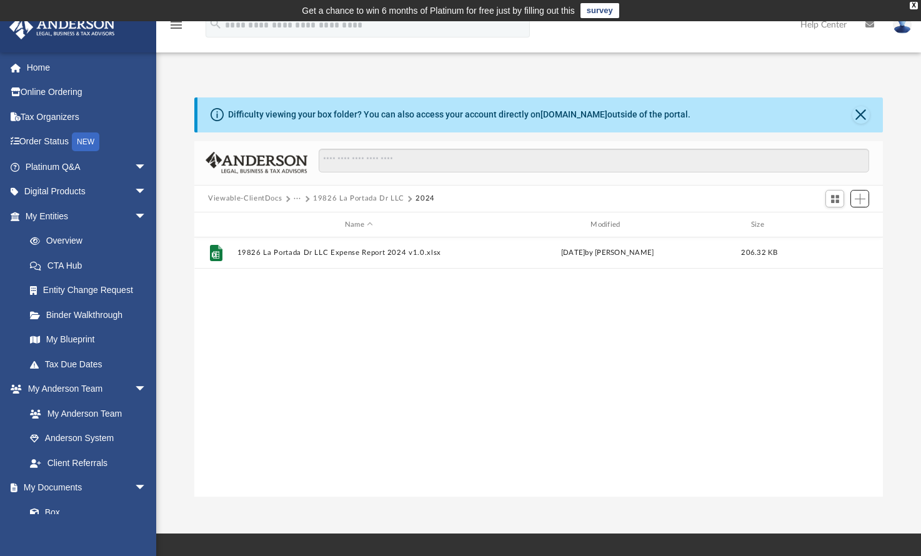
scroll to position [274, 679]
click at [298, 199] on button "···" at bounding box center [298, 198] width 8 height 11
click at [307, 221] on li "Tax" at bounding box center [306, 220] width 12 height 13
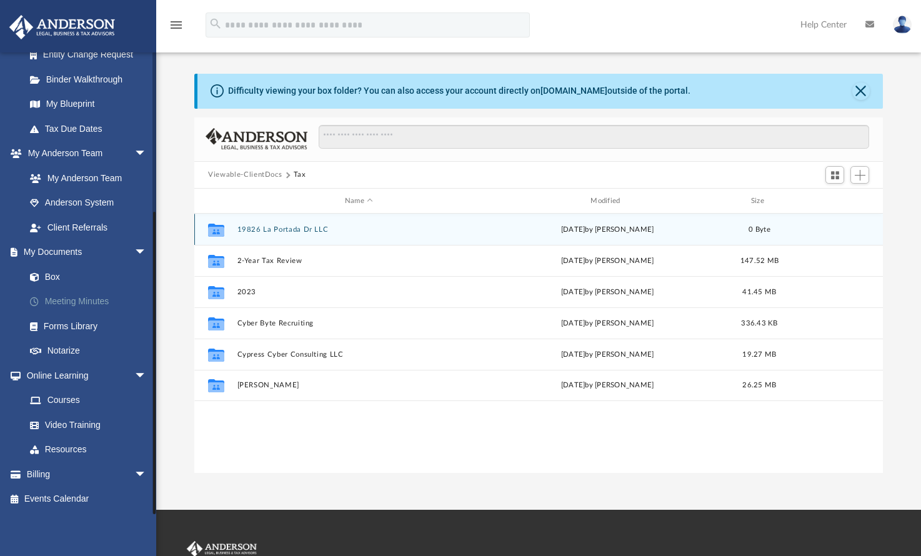
scroll to position [90, 0]
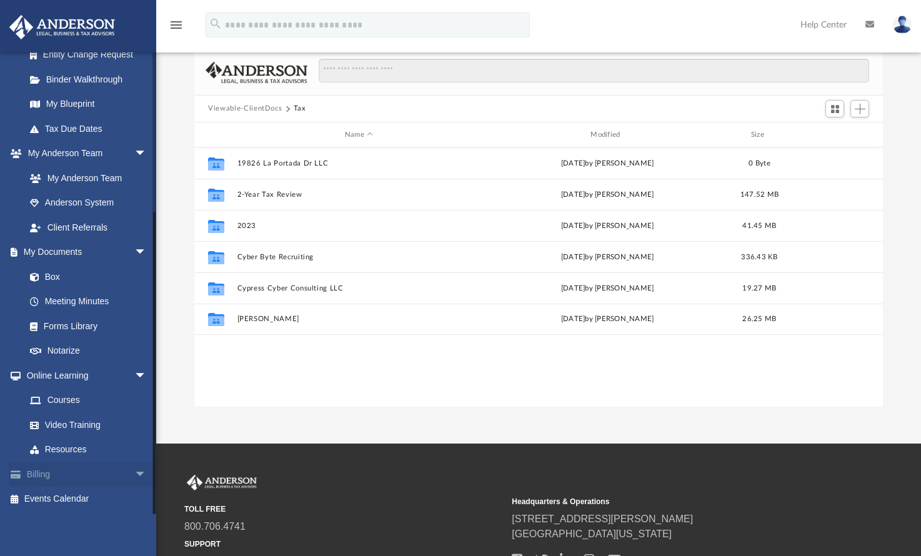
click at [134, 470] on span "arrow_drop_down" at bounding box center [146, 475] width 25 height 26
click at [42, 500] on link "$ Open Invoices" at bounding box center [91, 500] width 148 height 26
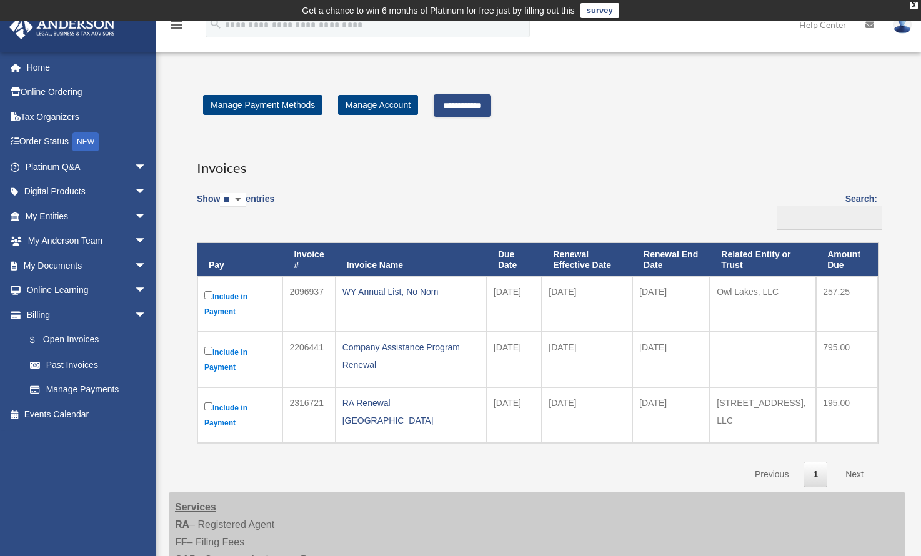
click at [206, 411] on label "Include in Payment" at bounding box center [239, 415] width 71 height 31
click at [352, 467] on div "Show ** ** ** *** entries Search: Pay Invoice # Invoice Name Due Date Renewal E…" at bounding box center [537, 335] width 681 height 303
click at [230, 308] on label "Include in Payment" at bounding box center [239, 304] width 71 height 31
click at [222, 367] on label "Include in Payment" at bounding box center [239, 359] width 71 height 31
click at [223, 412] on label "Include in Payment" at bounding box center [239, 415] width 71 height 31
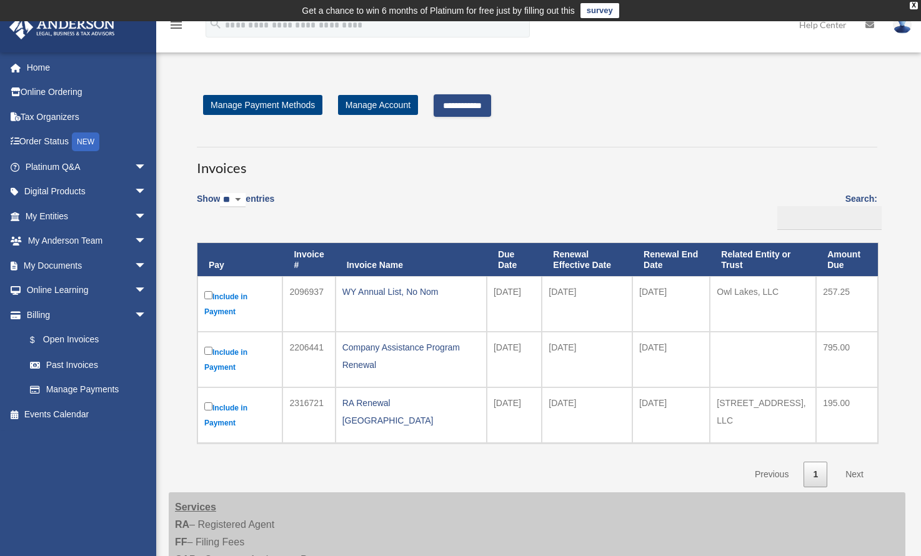
click at [209, 411] on label "Include in Payment" at bounding box center [239, 415] width 71 height 31
click at [462, 98] on input "**********" at bounding box center [462, 105] width 57 height 22
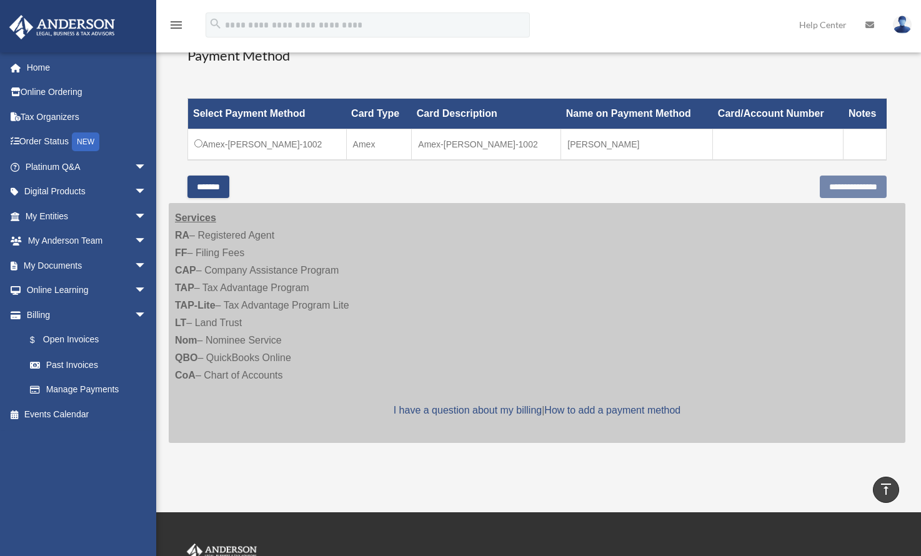
scroll to position [183, 0]
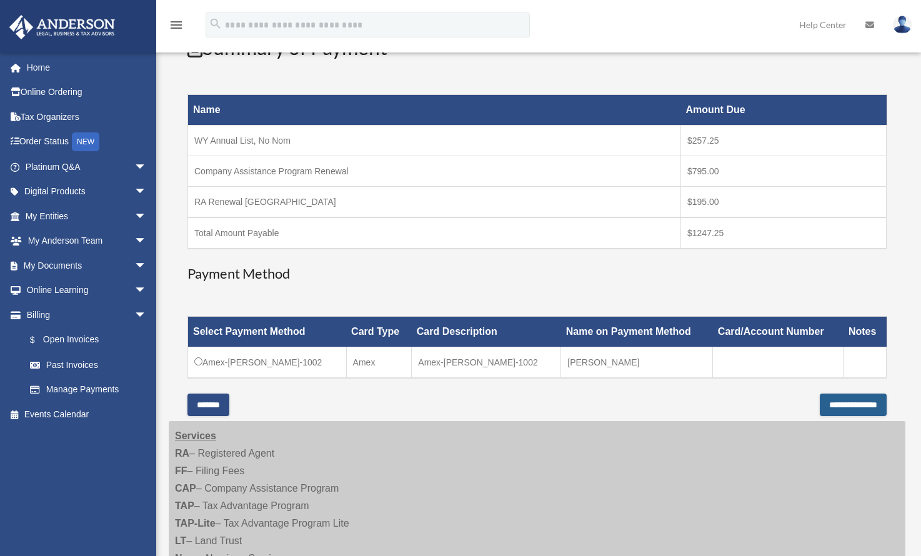
click at [820, 404] on input "**********" at bounding box center [853, 405] width 67 height 22
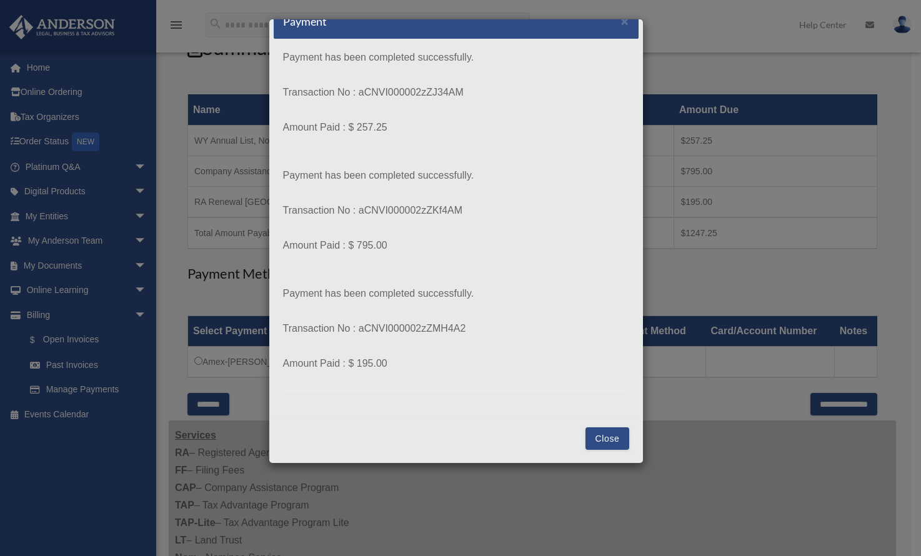
scroll to position [20, 0]
click at [601, 445] on button "Close" at bounding box center [607, 438] width 43 height 22
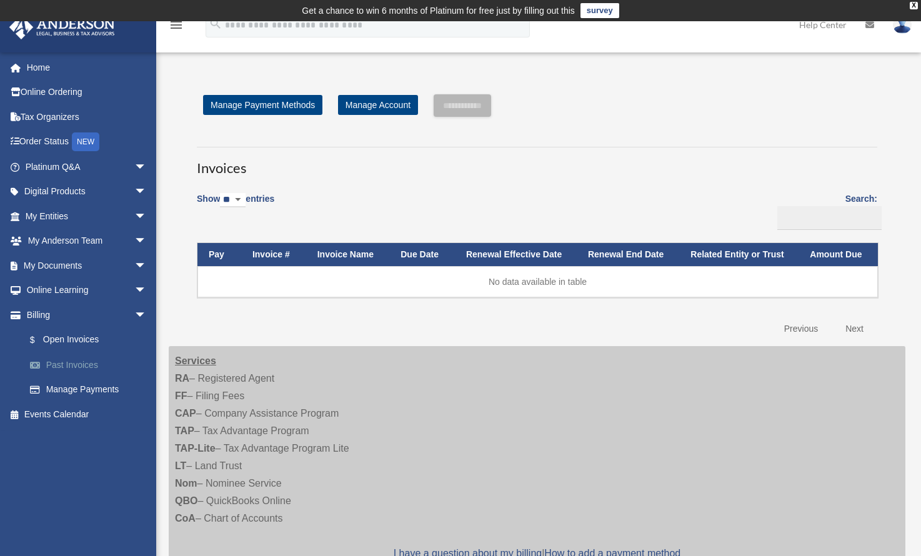
click at [54, 367] on link "Past Invoices" at bounding box center [91, 364] width 148 height 25
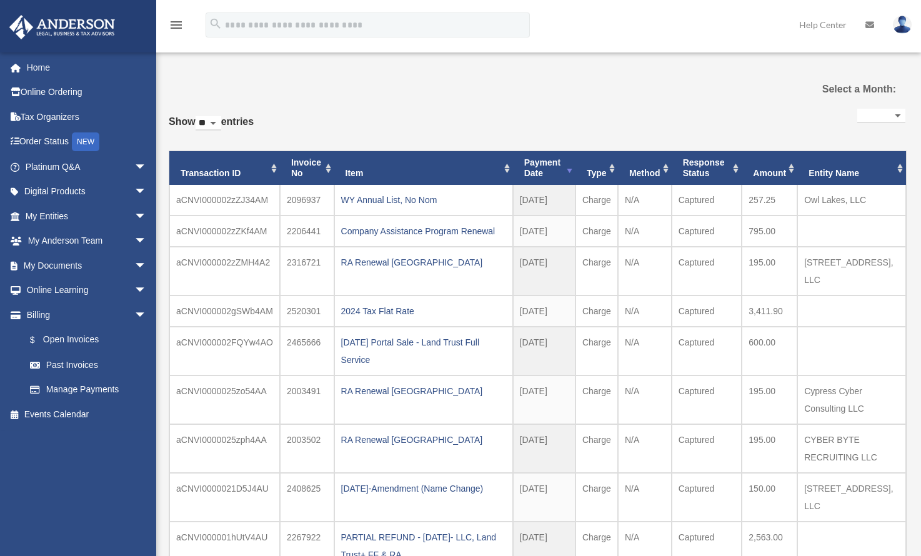
select select
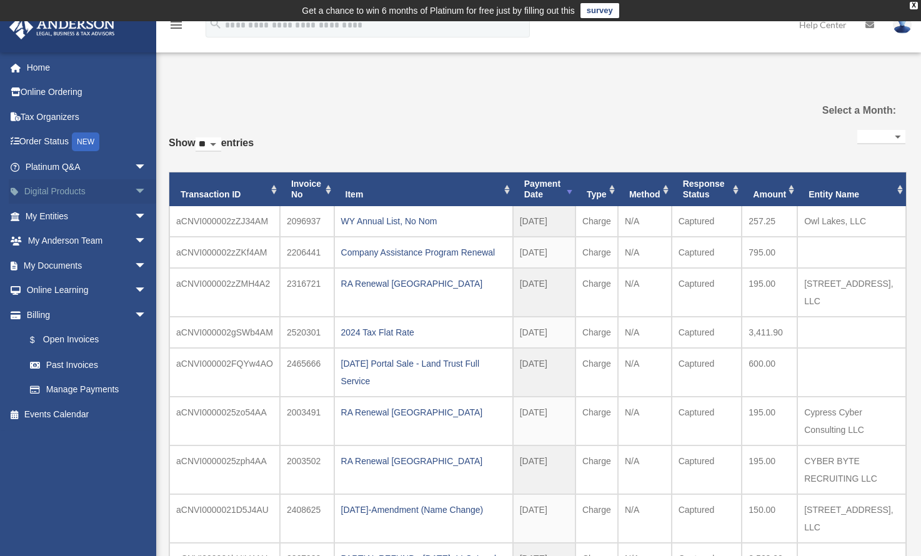
click at [88, 195] on link "Digital Products arrow_drop_down" at bounding box center [87, 191] width 157 height 25
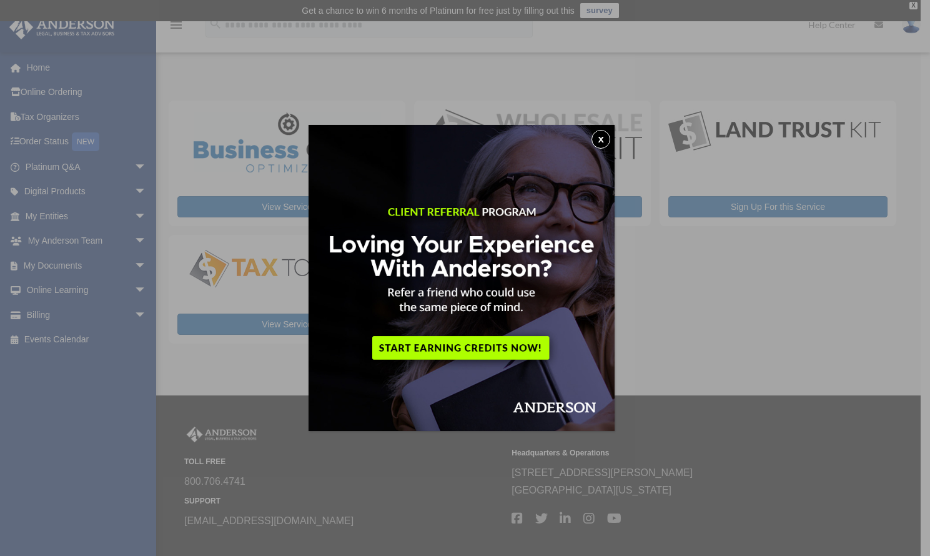
click at [607, 141] on button "x" at bounding box center [601, 139] width 19 height 19
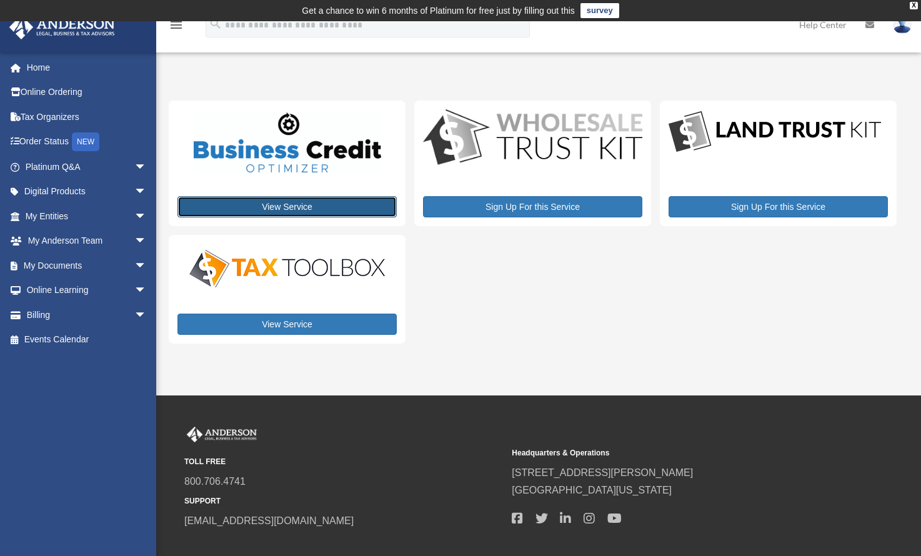
click at [293, 204] on link "View Service" at bounding box center [286, 206] width 219 height 21
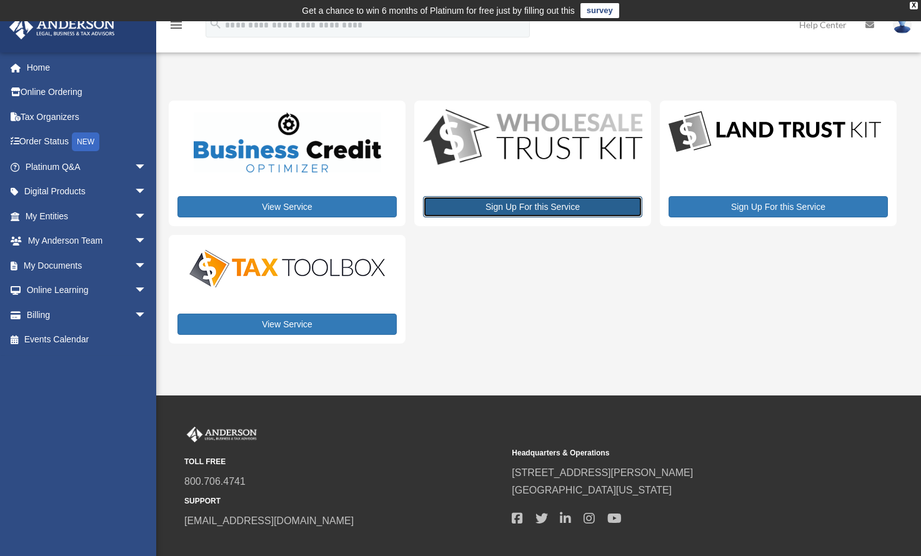
click at [519, 211] on link "Sign Up For this Service" at bounding box center [532, 206] width 219 height 21
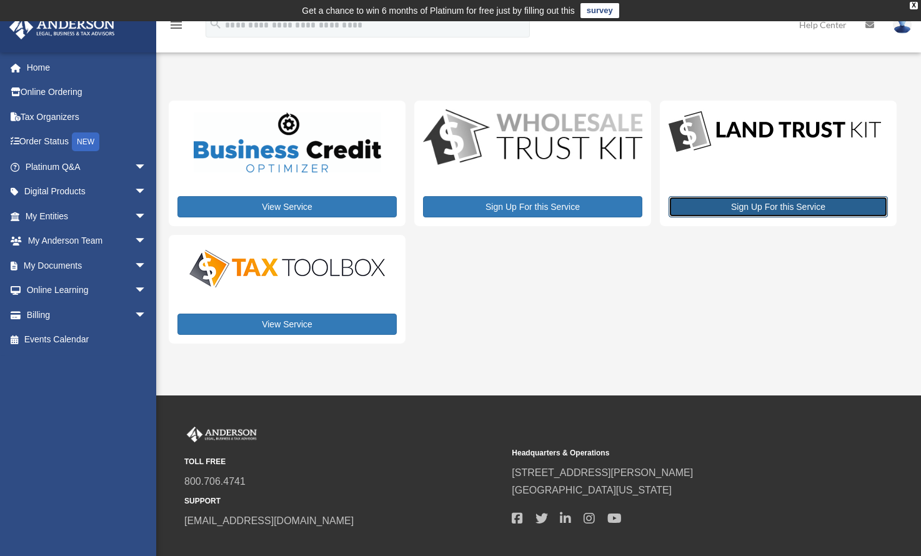
click at [783, 210] on link "Sign Up For this Service" at bounding box center [778, 206] width 219 height 21
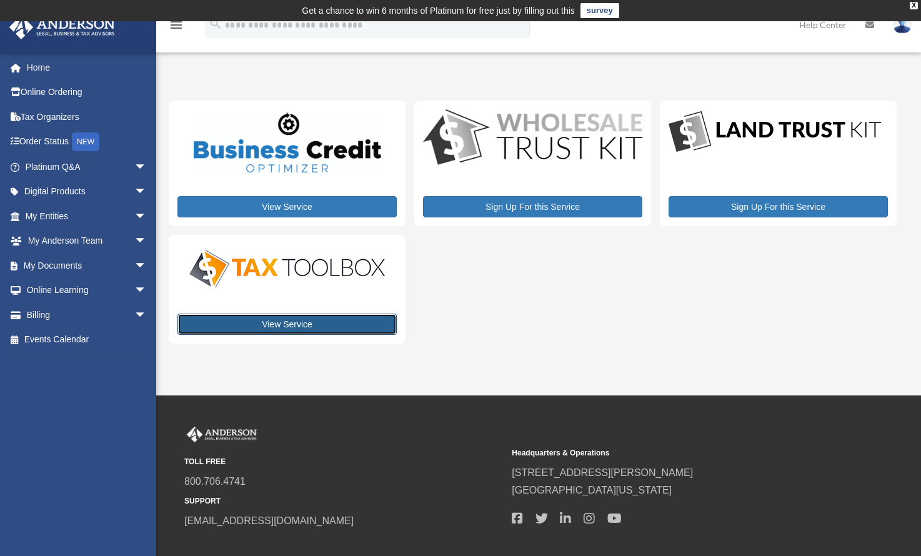
click at [319, 321] on link "View Service" at bounding box center [286, 324] width 219 height 21
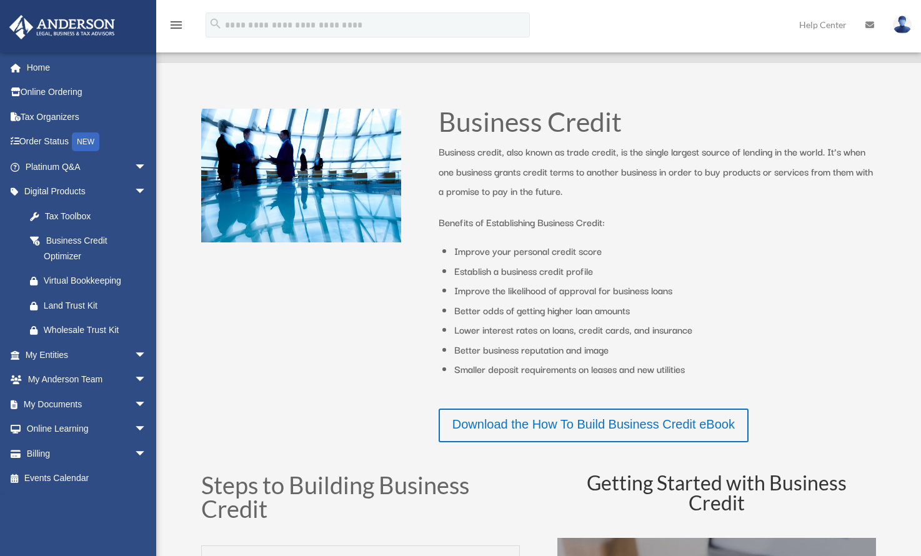
scroll to position [204, 0]
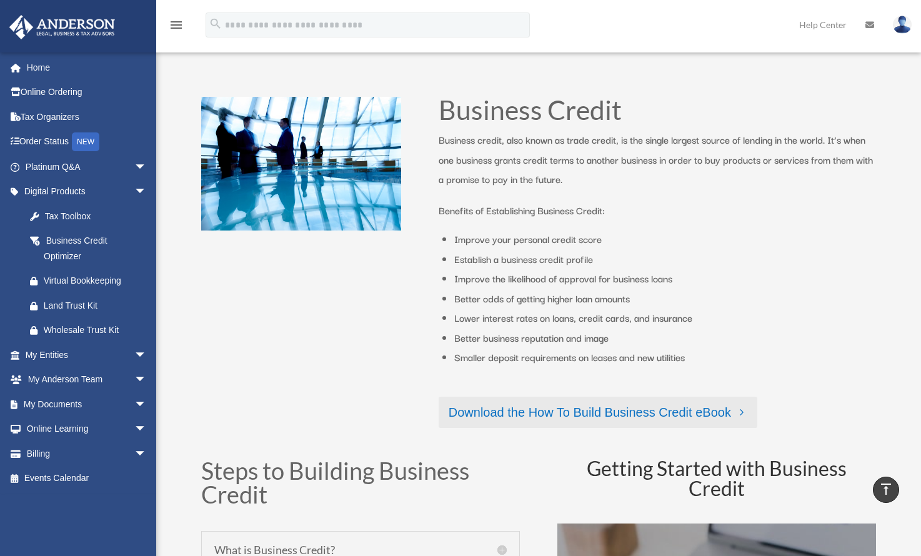
click at [553, 402] on link "Download the How To Build Business Credit eBook" at bounding box center [598, 412] width 319 height 31
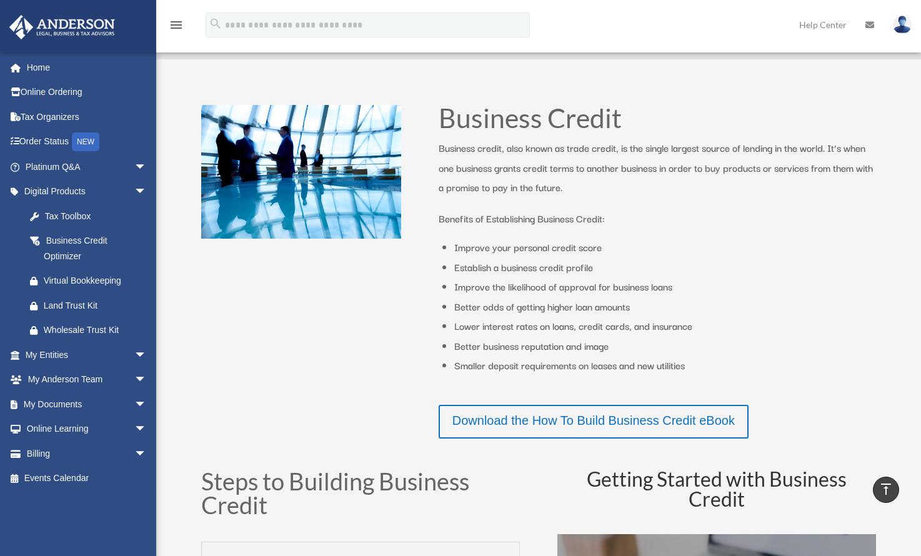
scroll to position [184, 0]
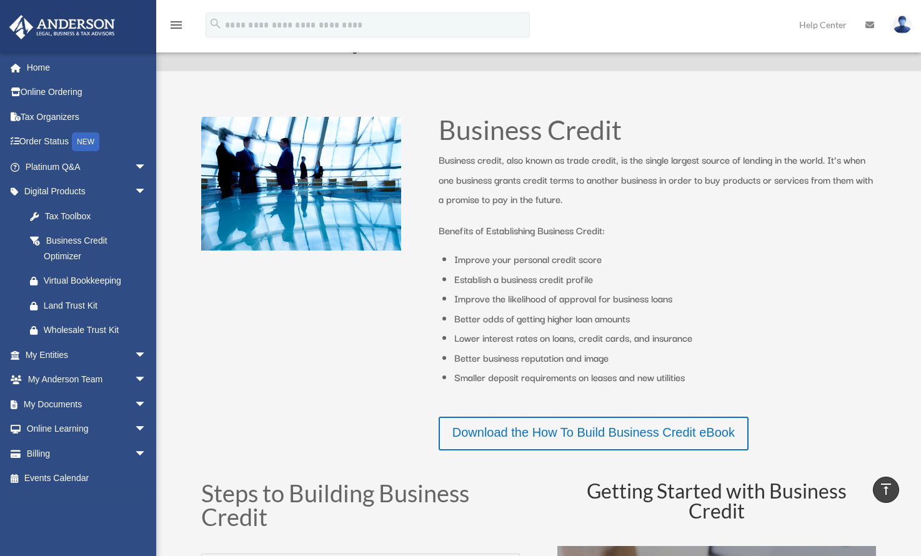
drag, startPoint x: 671, startPoint y: 185, endPoint x: 677, endPoint y: 180, distance: 8.0
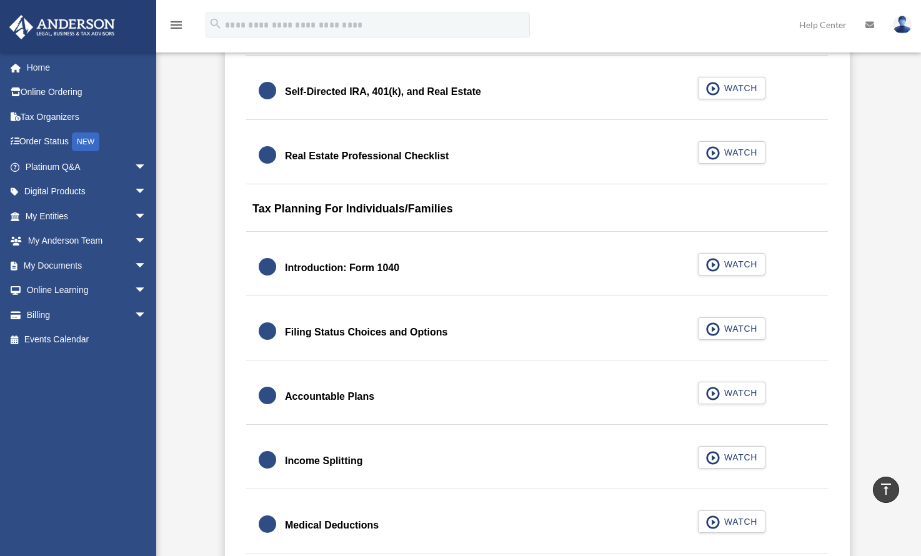
scroll to position [2273, 0]
